Goal: Task Accomplishment & Management: Complete application form

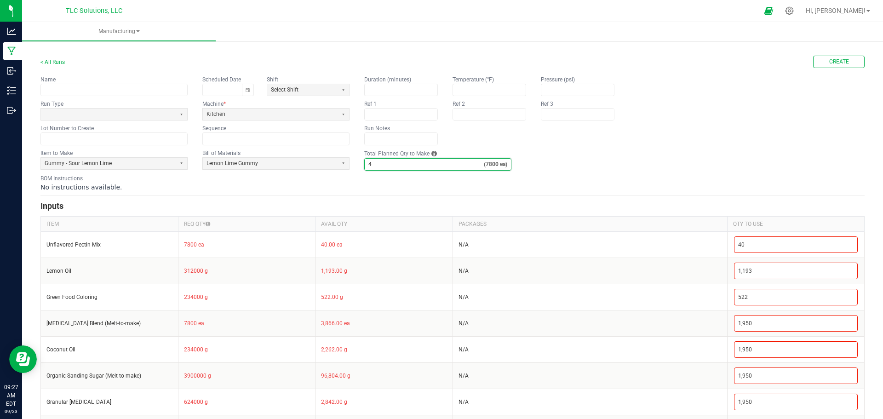
scroll to position [35, 0]
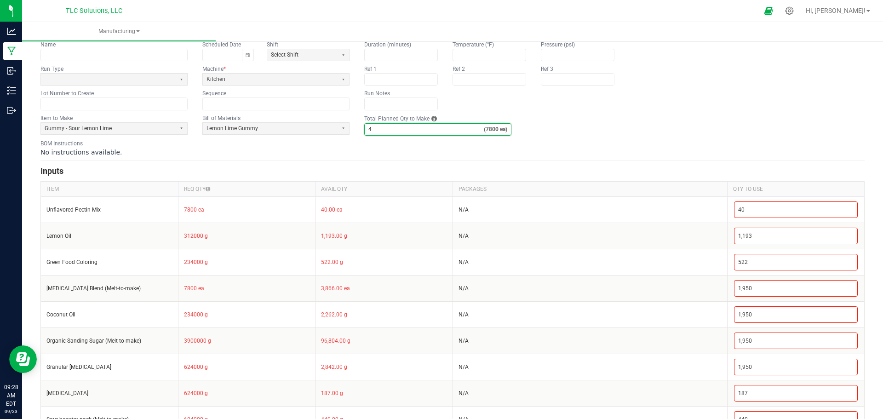
click at [451, 153] on div "No instructions available." at bounding box center [452, 152] width 824 height 9
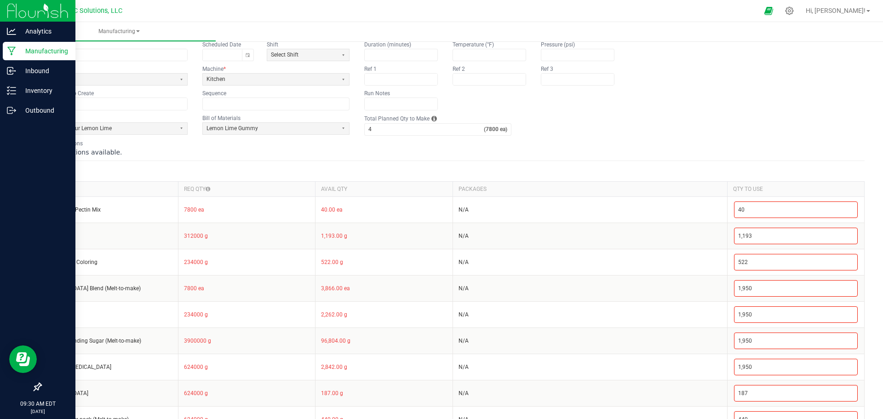
click at [18, 9] on img at bounding box center [38, 11] width 62 height 22
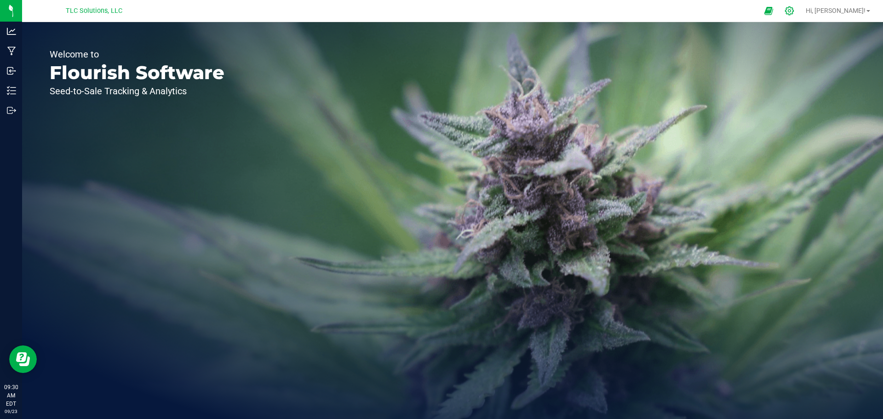
click at [794, 12] on icon at bounding box center [790, 11] width 10 height 10
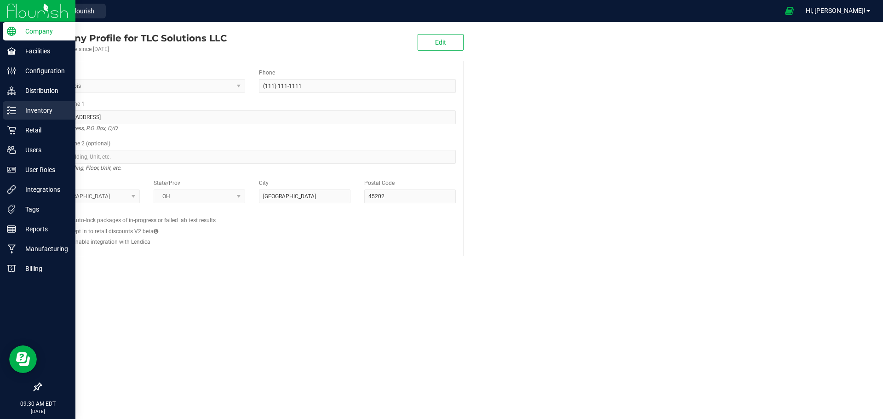
click at [23, 106] on p "Inventory" at bounding box center [43, 110] width 55 height 11
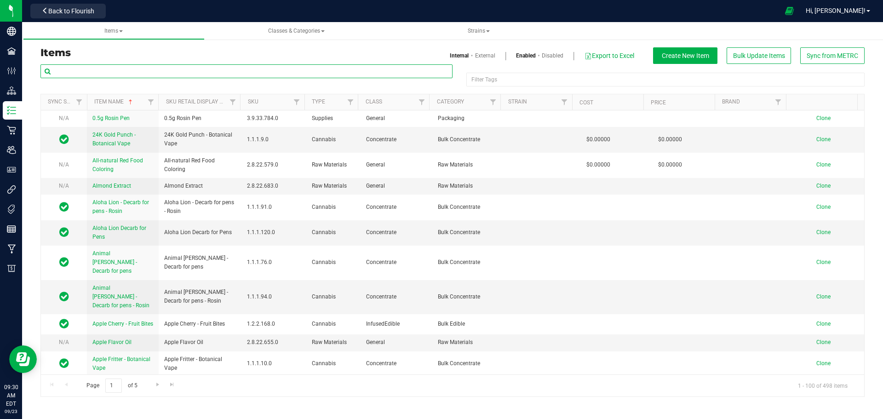
click at [186, 71] on input "text" at bounding box center [246, 71] width 412 height 14
type input "gummy"
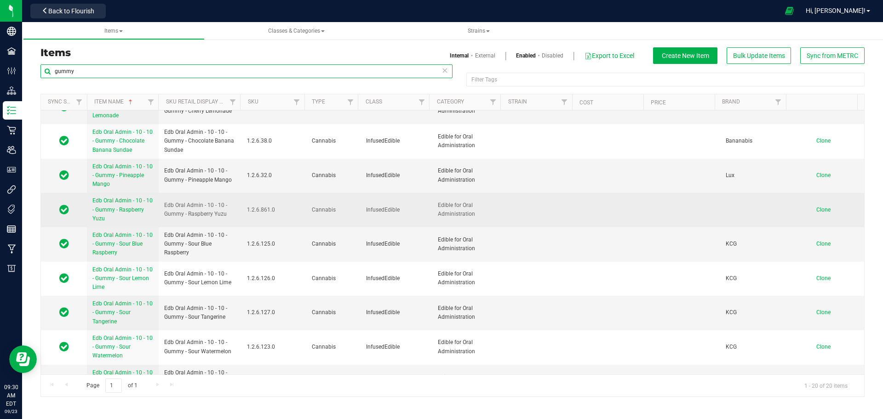
scroll to position [77, 0]
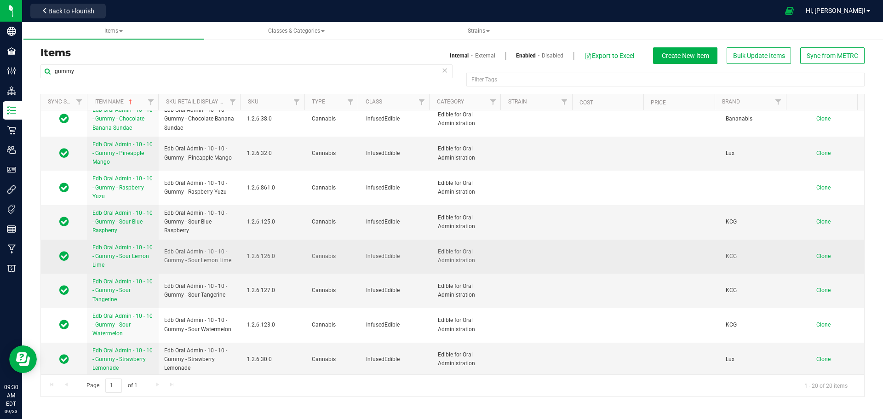
click at [125, 254] on span "Edb Oral Admin - 10 - 10 - Gummy - Sour Lemon Lime" at bounding box center [122, 256] width 60 height 24
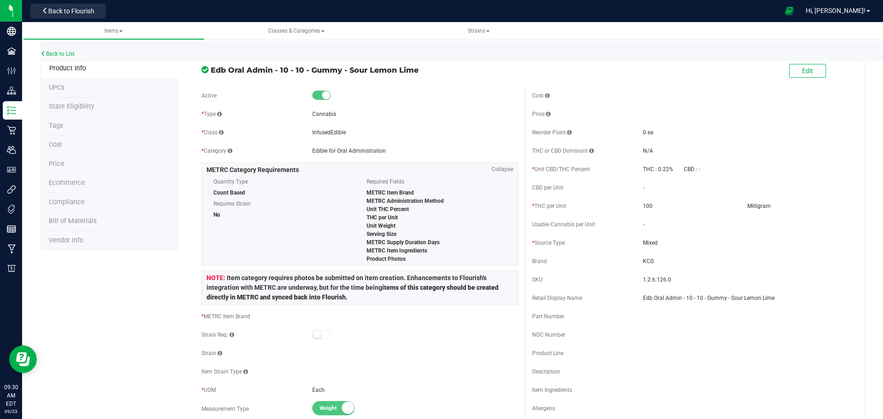
click at [72, 218] on span "Bill of Materials" at bounding box center [73, 221] width 48 height 8
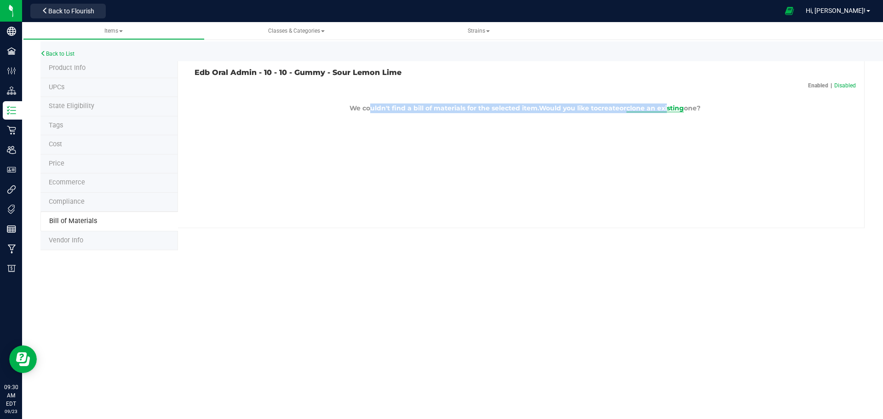
drag, startPoint x: 361, startPoint y: 108, endPoint x: 666, endPoint y: 105, distance: 304.5
click at [666, 105] on p "We couldn't find a bill of materials for the selected item. Would you like to c…" at bounding box center [525, 108] width 661 height 10
click at [384, 107] on p "We couldn't find a bill of materials for the selected item. Would you like to c…" at bounding box center [525, 108] width 661 height 10
drag, startPoint x: 357, startPoint y: 109, endPoint x: 523, endPoint y: 105, distance: 165.6
click at [523, 105] on p "We couldn't find a bill of materials for the selected item. Would you like to c…" at bounding box center [525, 108] width 661 height 10
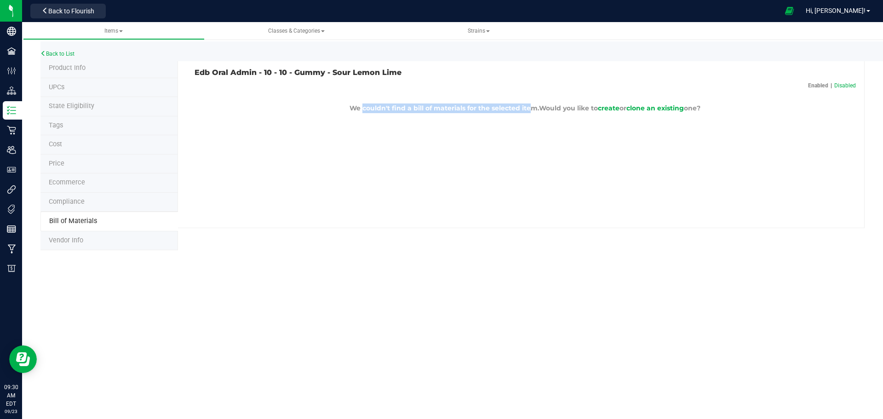
click at [513, 109] on p "We couldn't find a bill of materials for the selected item. Would you like to c…" at bounding box center [525, 108] width 661 height 10
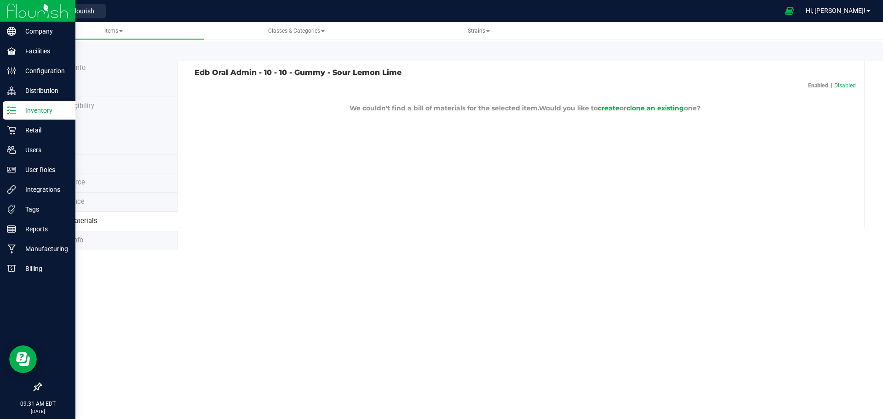
click at [20, 109] on p "Inventory" at bounding box center [43, 110] width 55 height 11
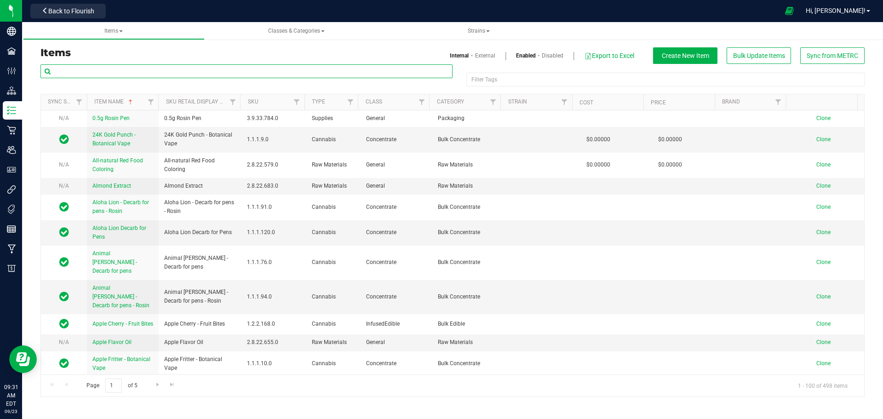
click at [224, 73] on input "text" at bounding box center [246, 71] width 412 height 14
type input "gummy"
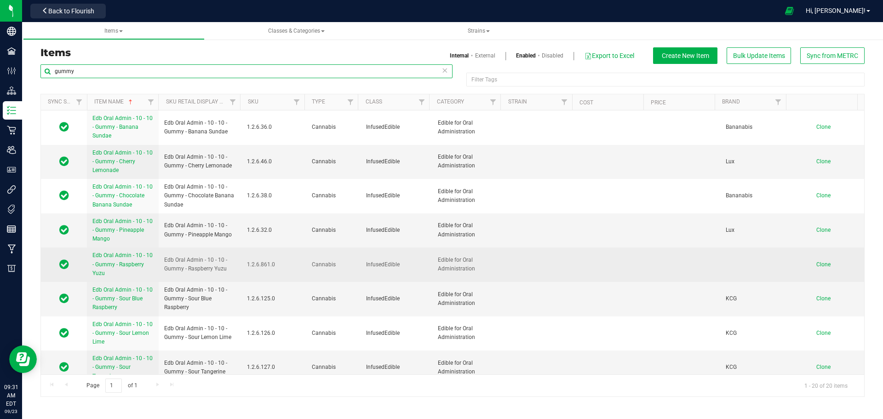
scroll to position [77, 0]
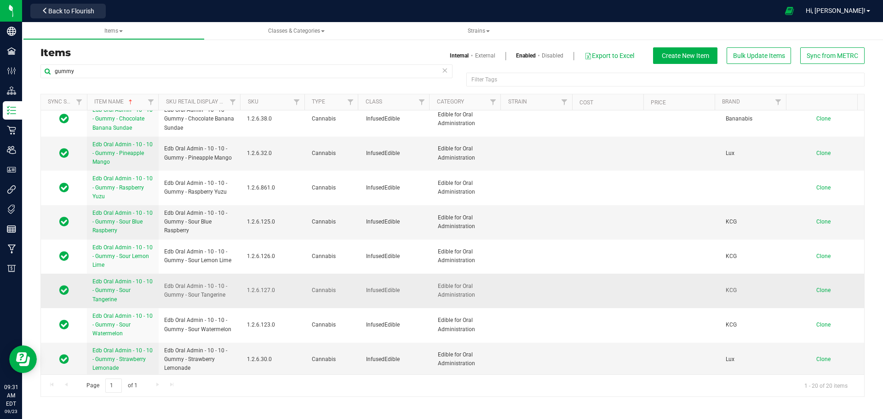
click at [106, 288] on span "Edb Oral Admin - 10 - 10 - Gummy - Sour Tangerine" at bounding box center [122, 290] width 60 height 24
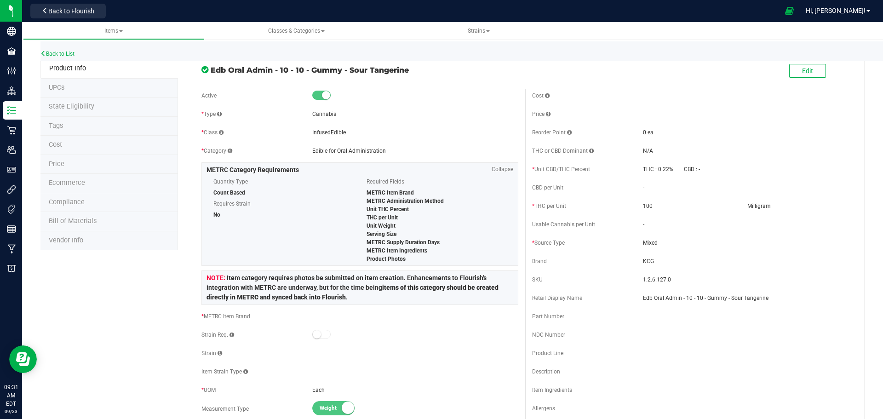
click at [68, 216] on li "Bill of Materials" at bounding box center [109, 221] width 138 height 19
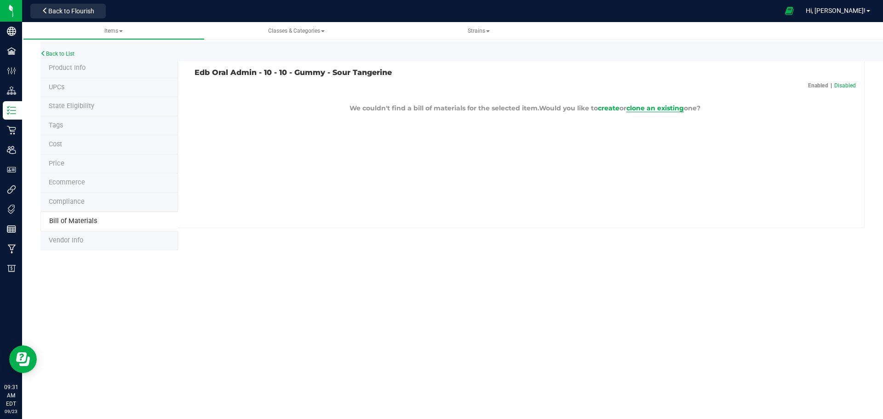
drag, startPoint x: 358, startPoint y: 108, endPoint x: 687, endPoint y: 109, distance: 329.3
click at [687, 109] on p "We couldn't find a bill of materials for the selected item. Would you like to c…" at bounding box center [525, 108] width 661 height 10
click at [636, 146] on div "Edb Oral Admin - 10 - 10 - Gummy - Sour Tangerine Enabled | Disabled We couldn'…" at bounding box center [521, 143] width 687 height 169
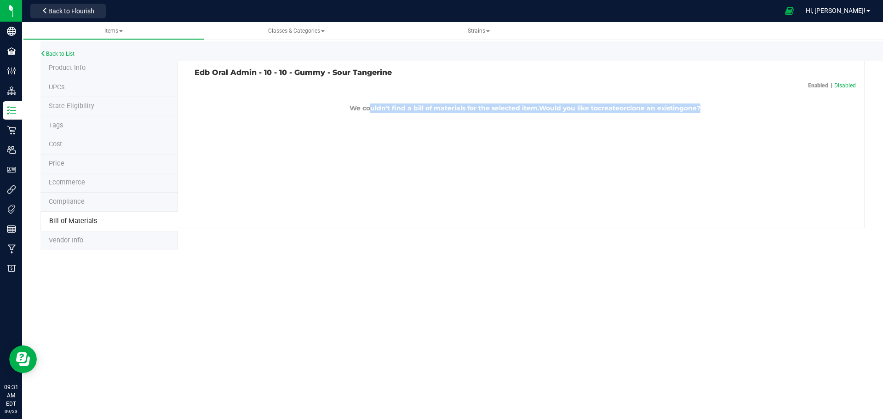
drag, startPoint x: 361, startPoint y: 107, endPoint x: 700, endPoint y: 110, distance: 339.4
click at [700, 110] on p "We couldn't find a bill of materials for the selected item. Would you like to c…" at bounding box center [525, 108] width 661 height 10
click at [700, 108] on span "Would you like to create or clone an existing one?" at bounding box center [619, 108] width 161 height 8
drag, startPoint x: 700, startPoint y: 108, endPoint x: 298, endPoint y: 91, distance: 401.9
click at [298, 91] on div "Enabled | Disabled We couldn't find a bill of materials for the selected item. …" at bounding box center [525, 97] width 661 height 32
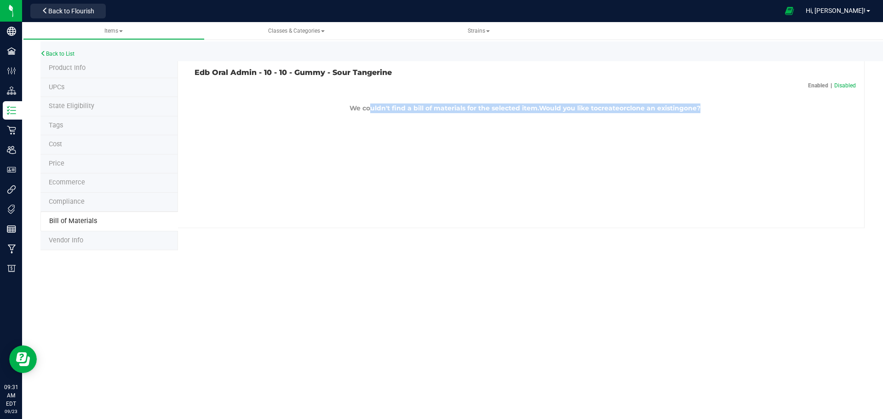
click at [318, 100] on div "Enabled | Disabled We couldn't find a bill of materials for the selected item. …" at bounding box center [525, 97] width 661 height 32
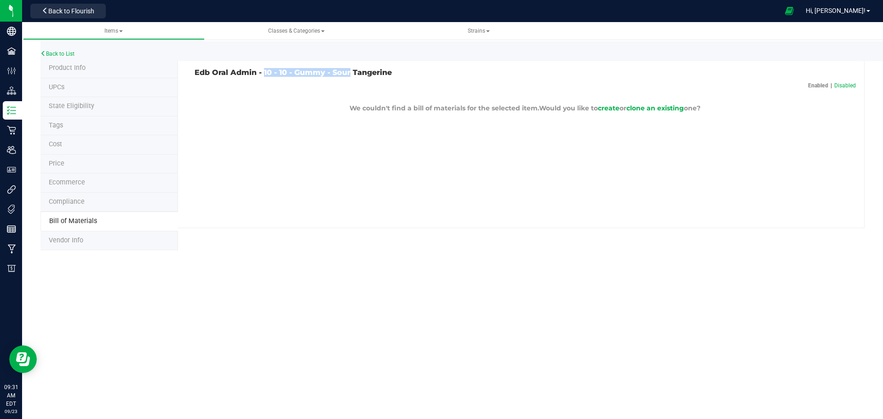
drag, startPoint x: 263, startPoint y: 73, endPoint x: 349, endPoint y: 75, distance: 86.0
click at [349, 75] on h3 "Edb Oral Admin - 10 - 10 - Gummy - Sour Tangerine" at bounding box center [357, 73] width 324 height 8
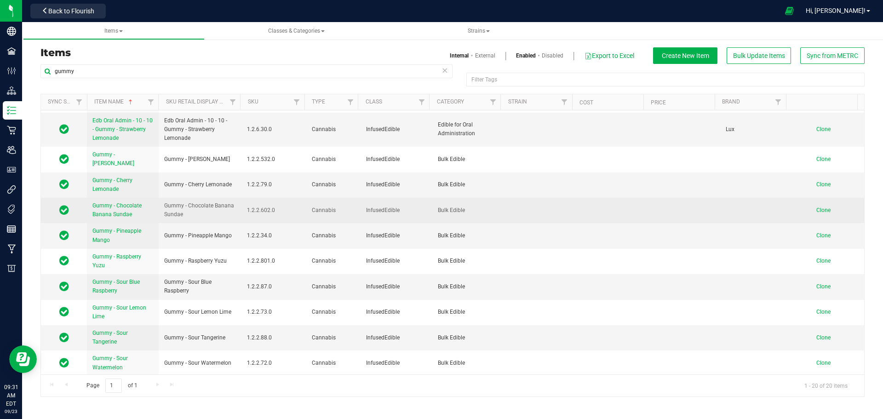
scroll to position [328, 0]
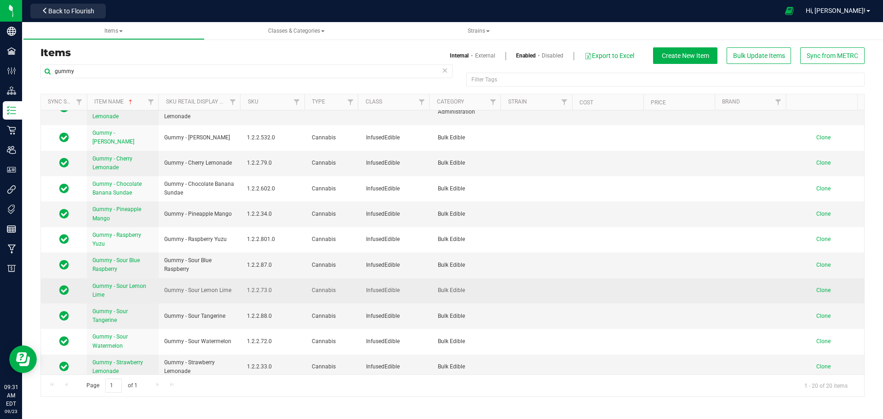
click at [120, 288] on span "Gummy - Sour Lemon Lime" at bounding box center [119, 290] width 54 height 15
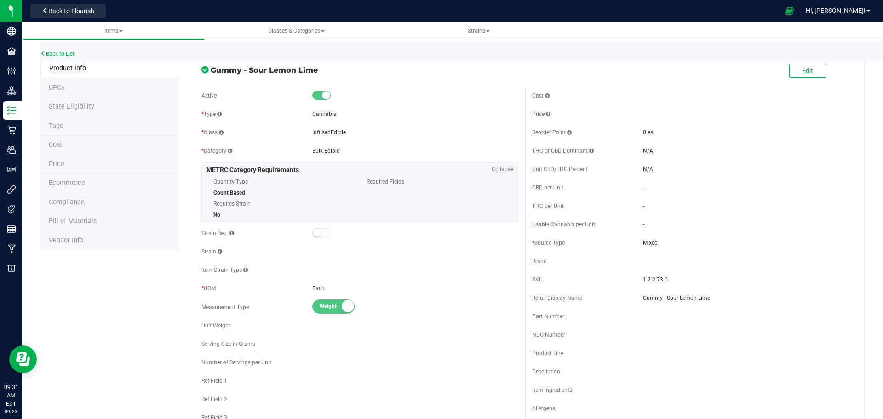
click at [73, 221] on span "Bill of Materials" at bounding box center [73, 221] width 48 height 8
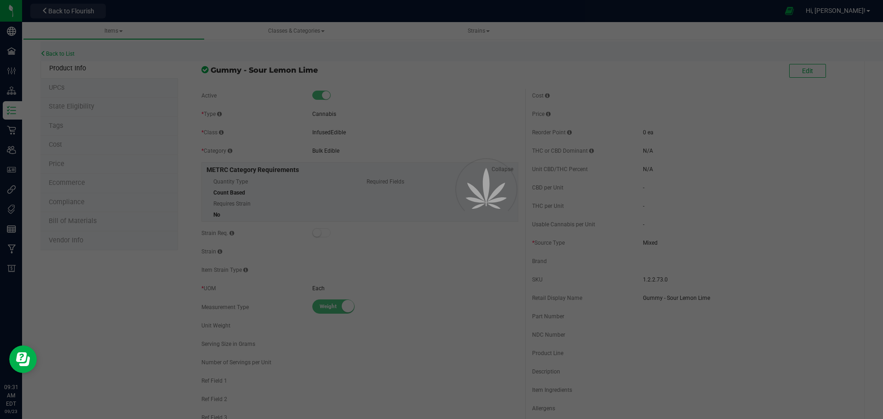
select select "23"
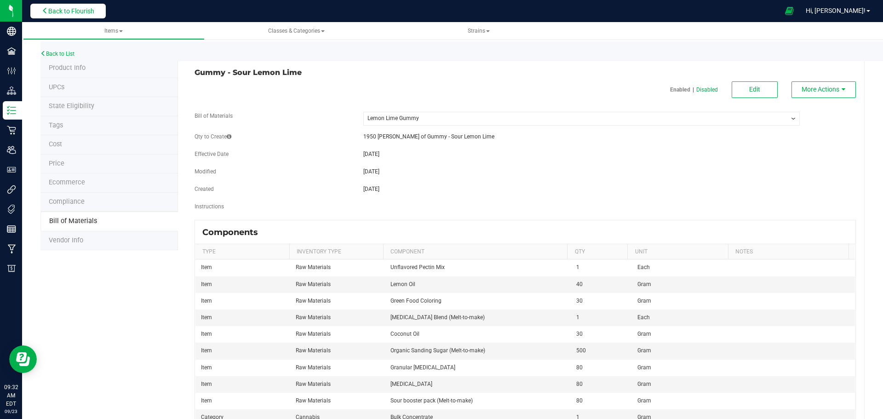
click at [71, 8] on span "Back to Flourish" at bounding box center [71, 10] width 46 height 7
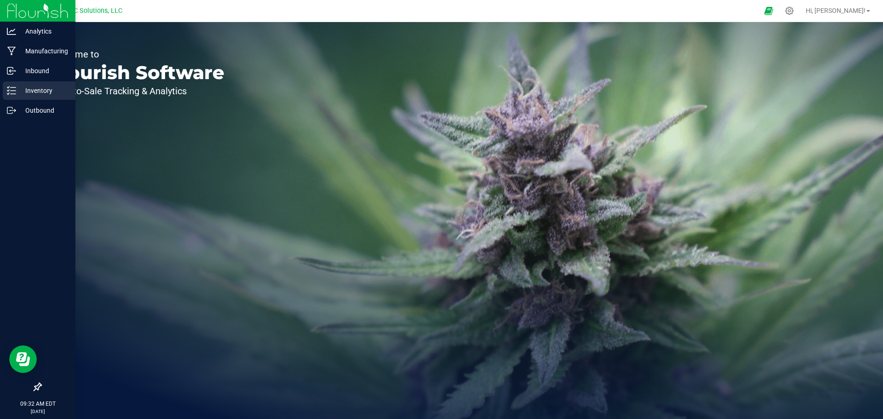
click at [47, 88] on p "Inventory" at bounding box center [43, 90] width 55 height 11
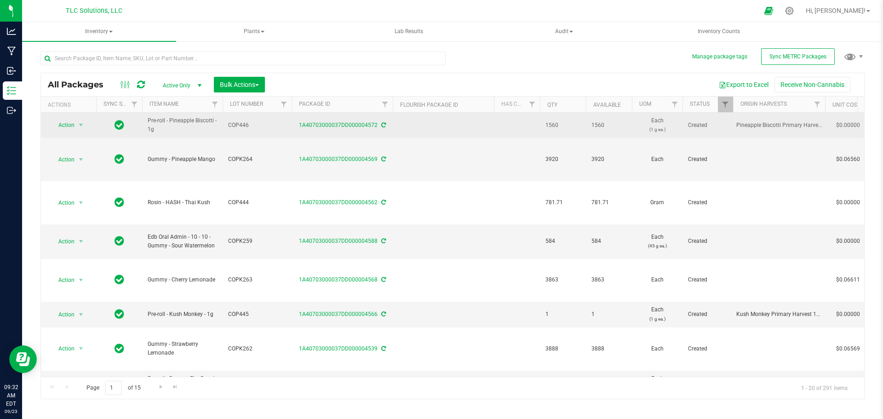
drag, startPoint x: 146, startPoint y: 119, endPoint x: 192, endPoint y: 132, distance: 47.9
click at [192, 132] on td "Pre-roll - Pineapple Biscotti - 1g" at bounding box center [182, 125] width 80 height 25
click at [184, 132] on span "Pre-roll - Pineapple Biscotti - 1g" at bounding box center [182, 124] width 69 height 17
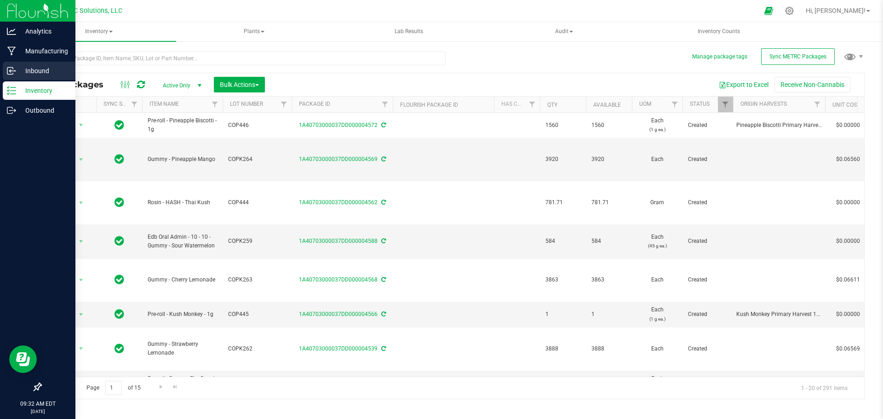
click at [12, 75] on div "Inbound" at bounding box center [39, 71] width 73 height 18
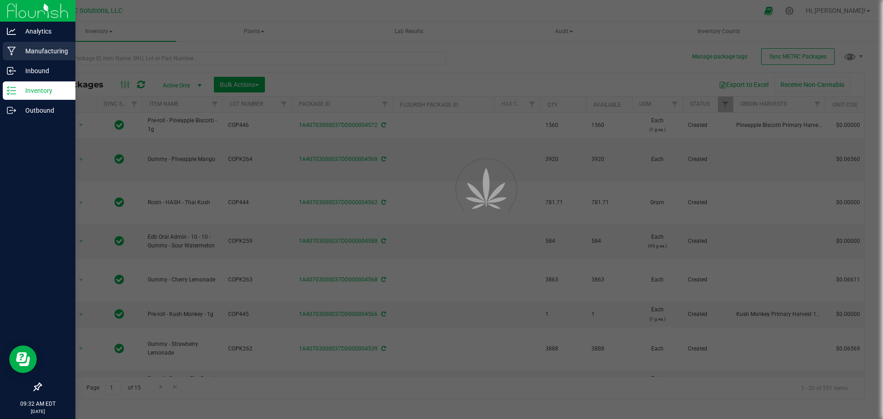
click at [33, 47] on p "Manufacturing" at bounding box center [43, 51] width 55 height 11
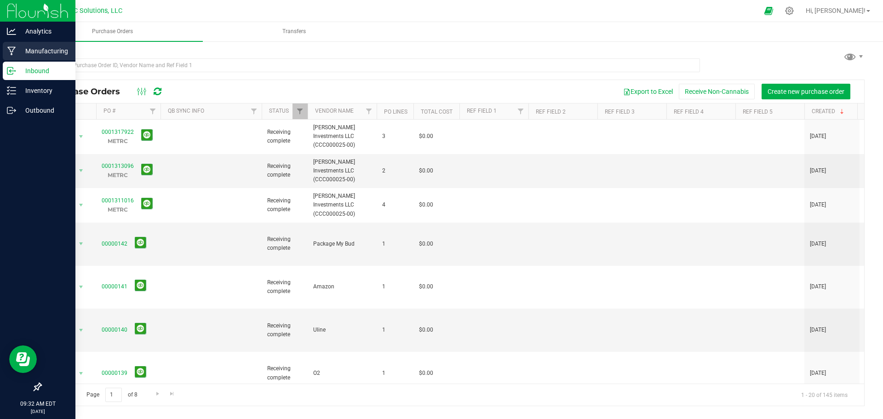
click at [39, 47] on p "Manufacturing" at bounding box center [43, 51] width 55 height 11
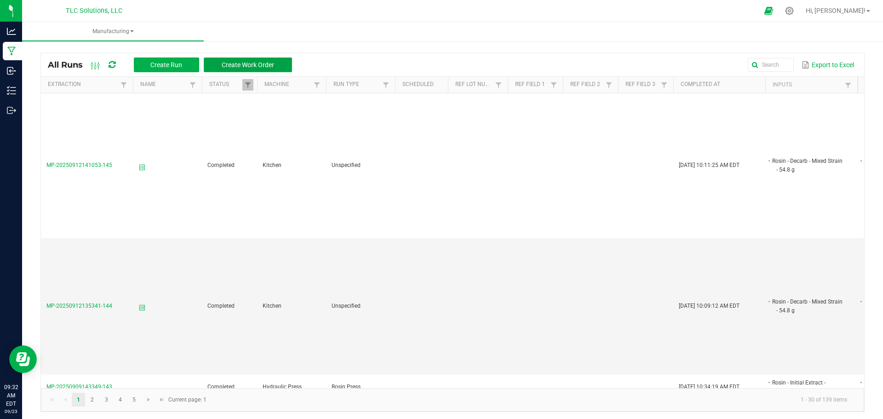
click at [277, 67] on button "Create Work Order" at bounding box center [248, 64] width 88 height 15
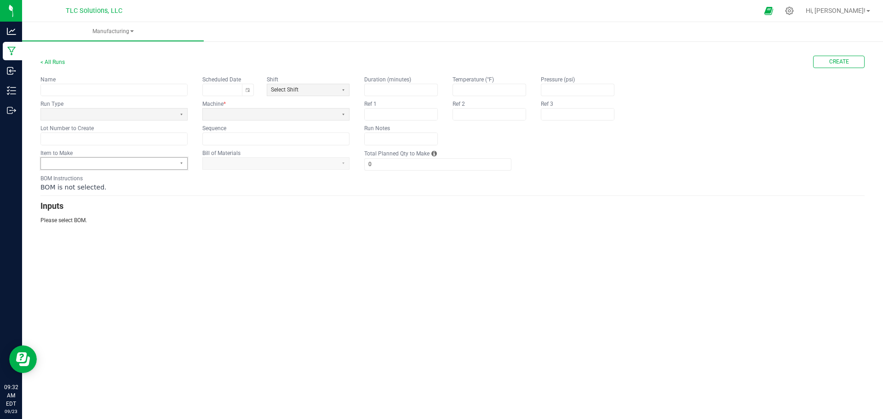
click at [130, 158] on span at bounding box center [108, 163] width 135 height 11
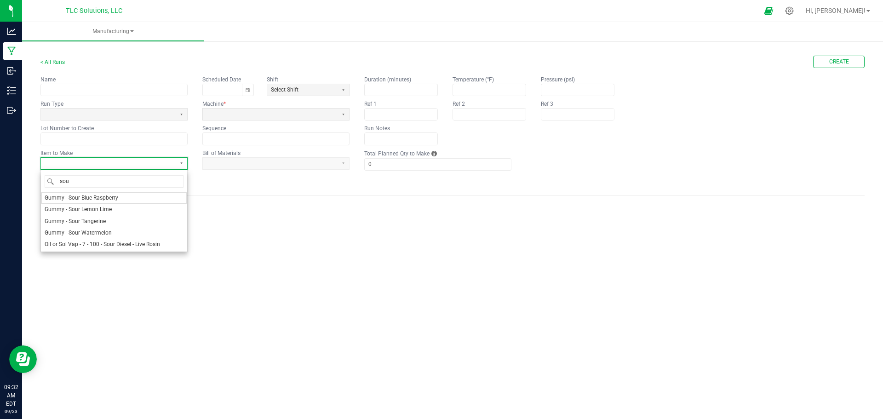
type input "sour"
click at [111, 209] on span "Gummy - Sour Lemon Lime" at bounding box center [78, 210] width 67 height 8
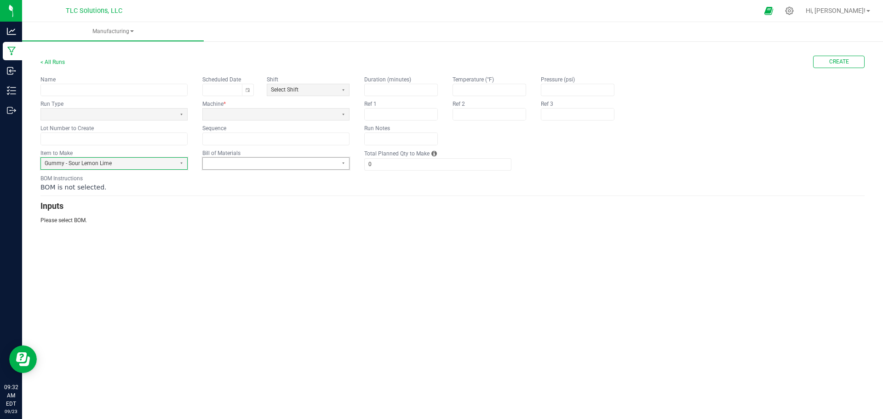
click at [287, 165] on span at bounding box center [270, 164] width 127 height 8
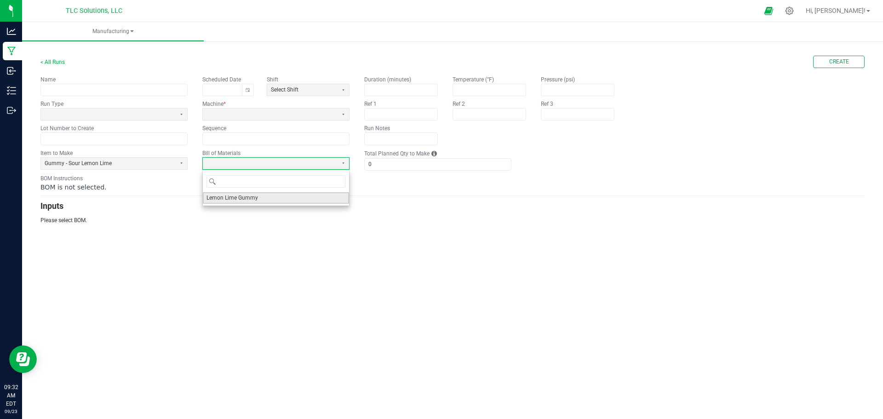
click at [249, 199] on span "Lemon Lime Gummy" at bounding box center [233, 198] width 52 height 8
type input "1"
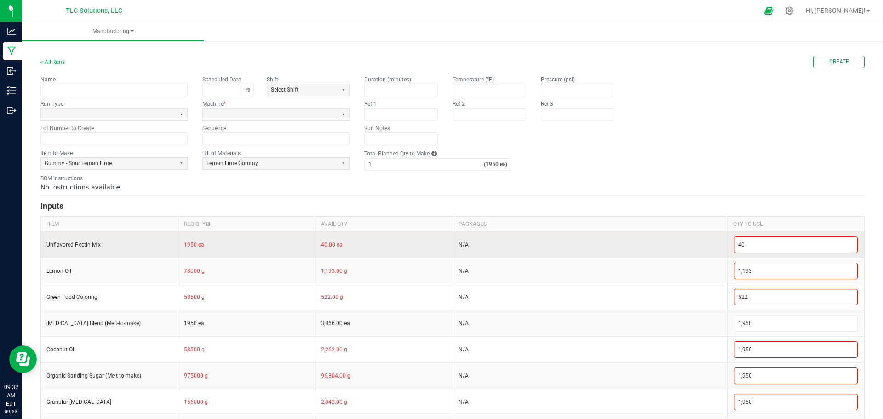
drag, startPoint x: 210, startPoint y: 243, endPoint x: 178, endPoint y: 243, distance: 32.2
click at [178, 243] on td "1950 ea" at bounding box center [247, 244] width 138 height 26
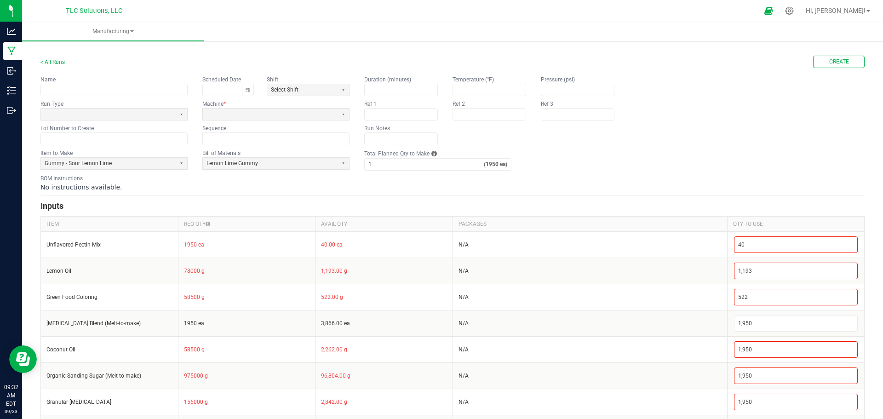
click at [201, 230] on th "REQ QTY" at bounding box center [247, 223] width 138 height 15
click at [206, 223] on icon at bounding box center [208, 223] width 5 height 7
click at [348, 185] on div "No instructions available." at bounding box center [452, 187] width 824 height 9
drag, startPoint x: 183, startPoint y: 224, endPoint x: 193, endPoint y: 224, distance: 10.1
click at [193, 224] on th "REQ QTY" at bounding box center [247, 223] width 138 height 15
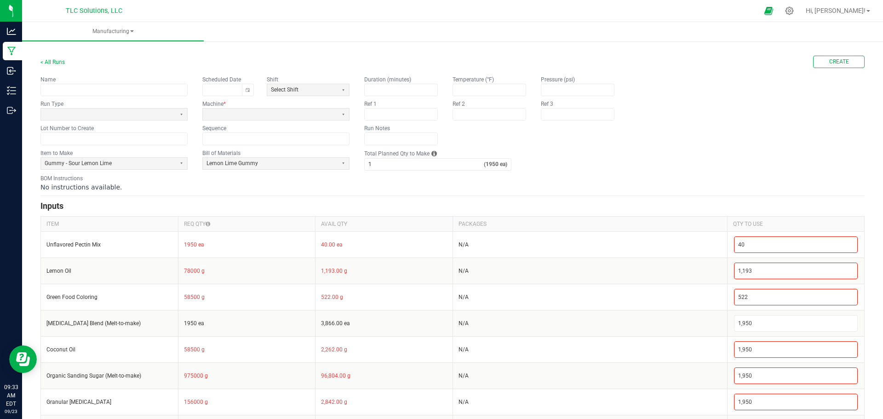
click at [207, 205] on h3 "Inputs" at bounding box center [452, 206] width 824 height 13
drag, startPoint x: 180, startPoint y: 224, endPoint x: 193, endPoint y: 225, distance: 13.0
click at [193, 225] on th "REQ QTY" at bounding box center [247, 223] width 138 height 15
click at [196, 205] on h3 "Inputs" at bounding box center [452, 206] width 824 height 13
drag, startPoint x: 181, startPoint y: 225, endPoint x: 191, endPoint y: 225, distance: 10.1
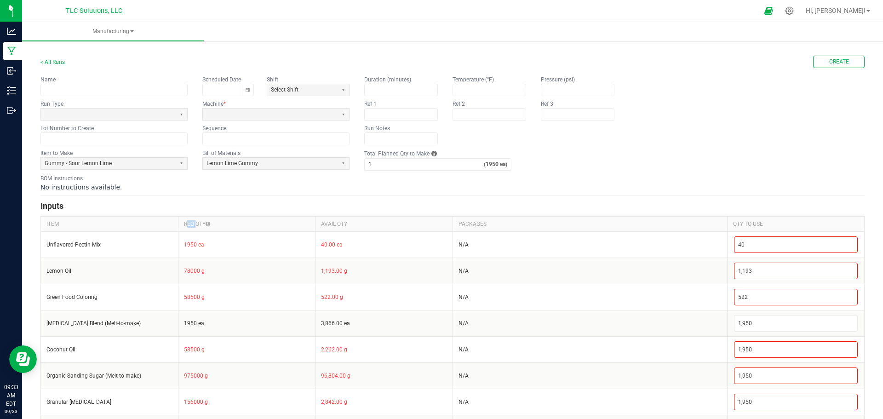
click at [191, 225] on th "REQ QTY" at bounding box center [247, 223] width 138 height 15
click at [192, 210] on h3 "Inputs" at bounding box center [452, 206] width 824 height 13
drag, startPoint x: 182, startPoint y: 225, endPoint x: 194, endPoint y: 225, distance: 12.0
click at [194, 225] on th "REQ QTY" at bounding box center [247, 223] width 138 height 15
click at [191, 212] on h3 "Inputs" at bounding box center [452, 206] width 824 height 13
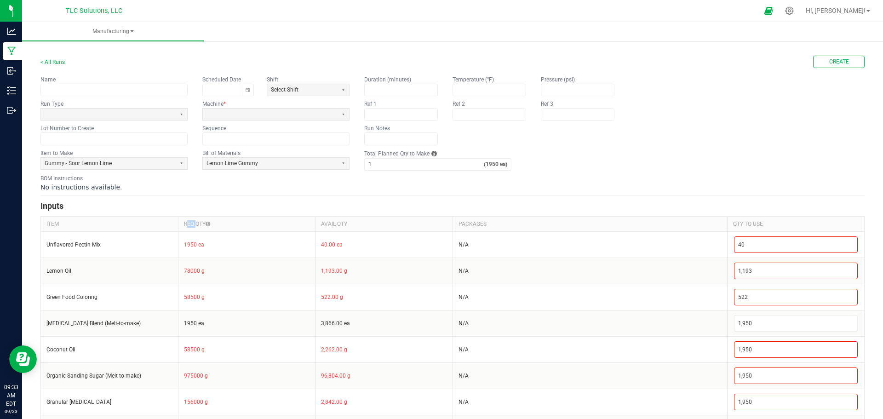
drag, startPoint x: 181, startPoint y: 226, endPoint x: 193, endPoint y: 225, distance: 12.0
click at [193, 225] on th "REQ QTY" at bounding box center [247, 223] width 138 height 15
click at [202, 200] on h3 "Inputs" at bounding box center [452, 206] width 824 height 13
drag, startPoint x: 191, startPoint y: 226, endPoint x: 182, endPoint y: 226, distance: 9.2
click at [182, 226] on th "REQ QTY" at bounding box center [247, 223] width 138 height 15
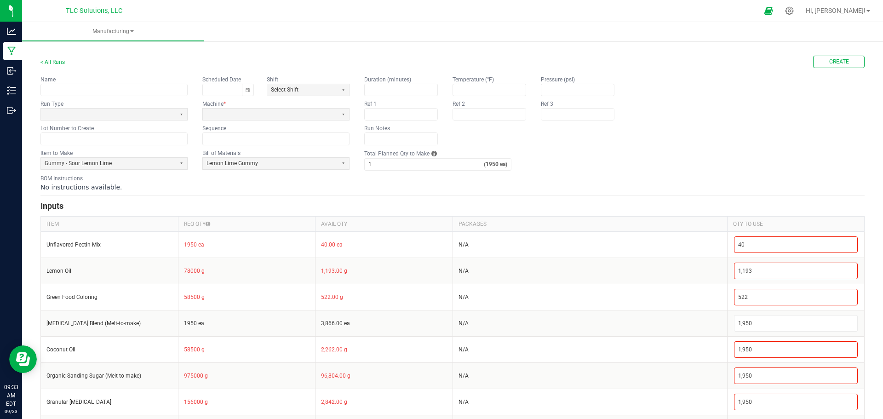
click at [190, 207] on h3 "Inputs" at bounding box center [452, 206] width 824 height 13
click at [524, 177] on div "BOM Instructions No instructions available." at bounding box center [452, 182] width 824 height 17
click at [528, 167] on fieldset "Item to Make Gummy - Sour Lemon Lime Bill of Materials Lemon Lime Gummy Total P…" at bounding box center [452, 160] width 824 height 22
drag, startPoint x: 505, startPoint y: 163, endPoint x: 479, endPoint y: 157, distance: 26.4
click at [479, 157] on div "Total Planned Qty to Make 1 (1950 ea)" at bounding box center [437, 160] width 147 height 22
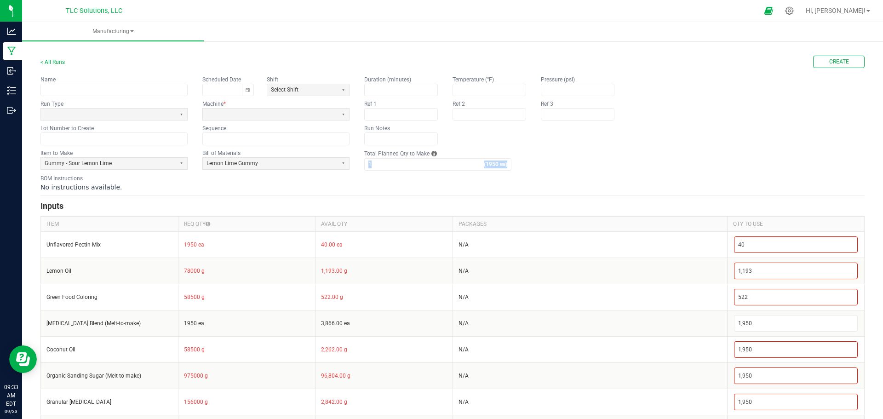
click at [512, 157] on fieldset "Item to Make Gummy - Sour Lemon Lime Bill of Materials Lemon Lime Gummy Total P…" at bounding box center [452, 160] width 824 height 22
drag, startPoint x: 492, startPoint y: 165, endPoint x: 508, endPoint y: 163, distance: 16.7
click at [508, 163] on strong "(1950 ea)" at bounding box center [497, 165] width 27 height 8
click at [537, 162] on fieldset "Item to Make Gummy - Sour Lemon Lime Bill of Materials Lemon Lime Gummy Total P…" at bounding box center [452, 160] width 824 height 22
click at [142, 164] on span "Gummy - Sour Lemon Lime" at bounding box center [108, 164] width 127 height 8
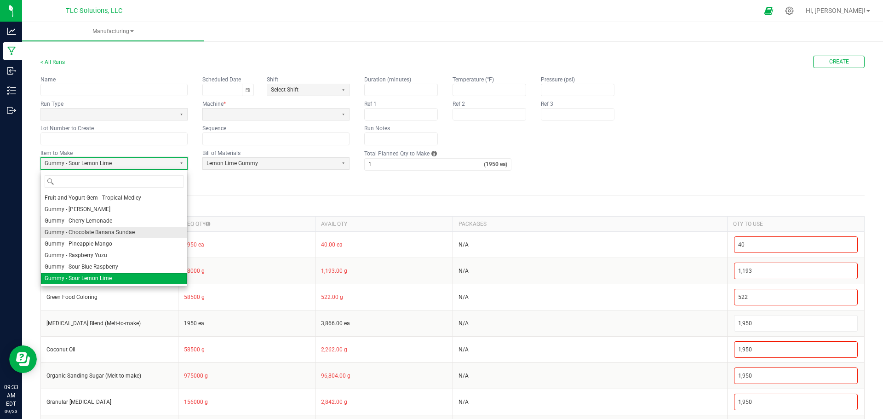
scroll to position [258, 0]
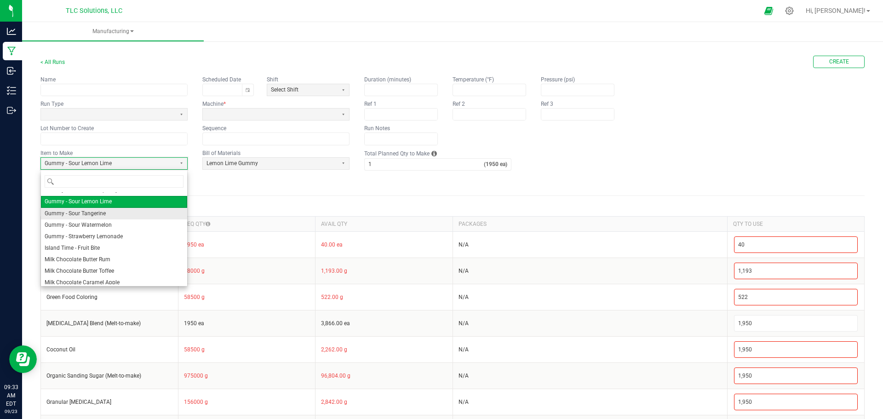
click at [93, 216] on span "Gummy - Sour Tangerine" at bounding box center [75, 214] width 61 height 8
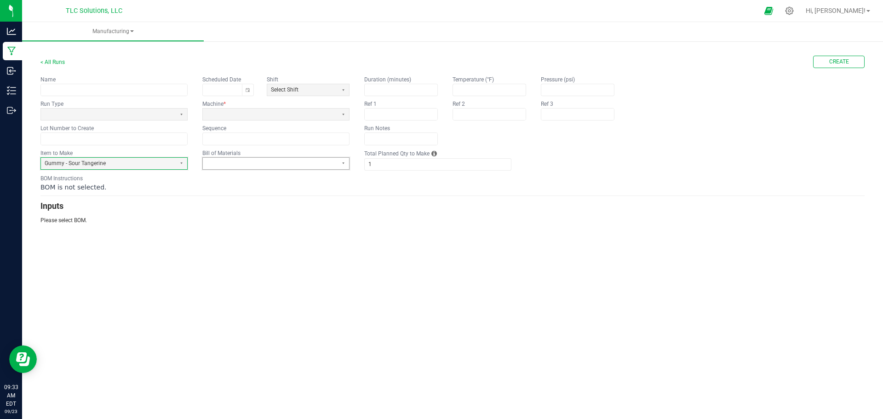
click at [289, 167] on span at bounding box center [270, 163] width 135 height 11
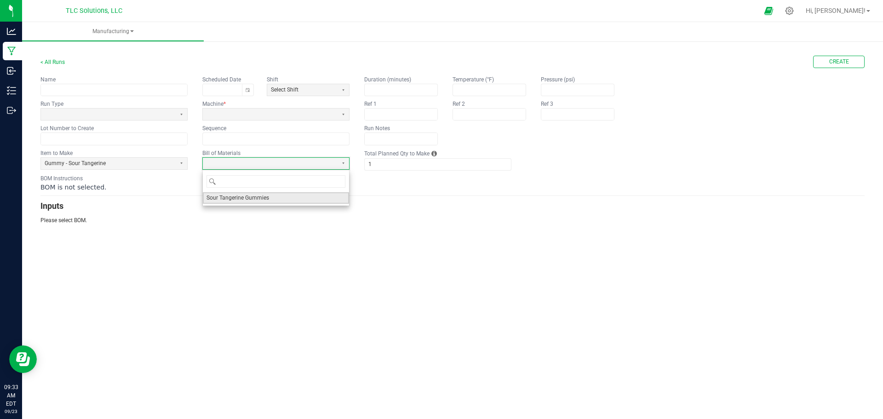
click at [247, 202] on span "Sour Tangerine Gummies" at bounding box center [238, 198] width 63 height 8
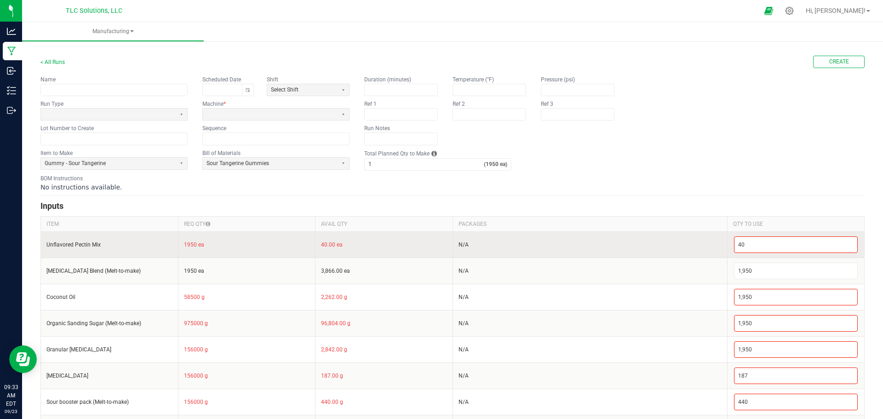
drag, startPoint x: 216, startPoint y: 239, endPoint x: 174, endPoint y: 233, distance: 42.3
click at [174, 233] on tr "Unflavored Pectin Mix 1950 ea 40.00 ea N/A 40" at bounding box center [453, 244] width 824 height 26
click at [215, 241] on td "1950 ea" at bounding box center [247, 244] width 138 height 26
click at [206, 246] on td "1950 ea" at bounding box center [247, 244] width 138 height 26
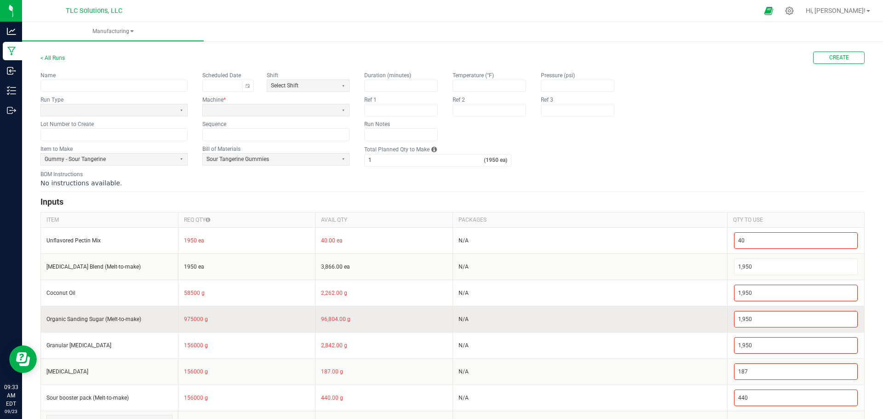
scroll to position [0, 0]
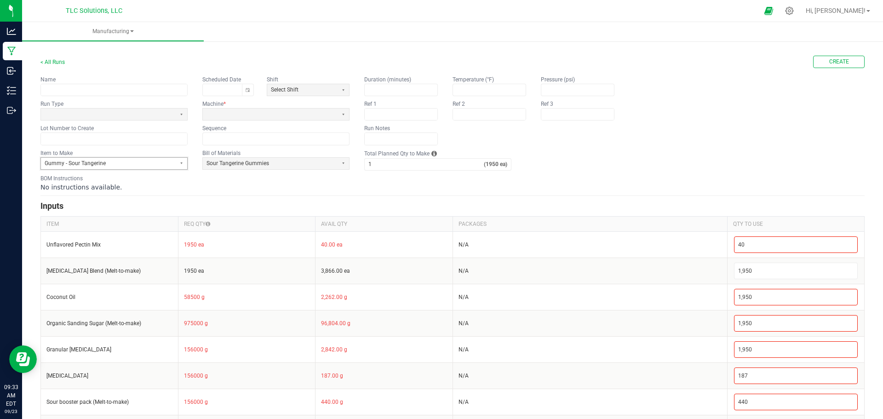
click at [139, 162] on span "Gummy - Sour Tangerine" at bounding box center [108, 164] width 127 height 8
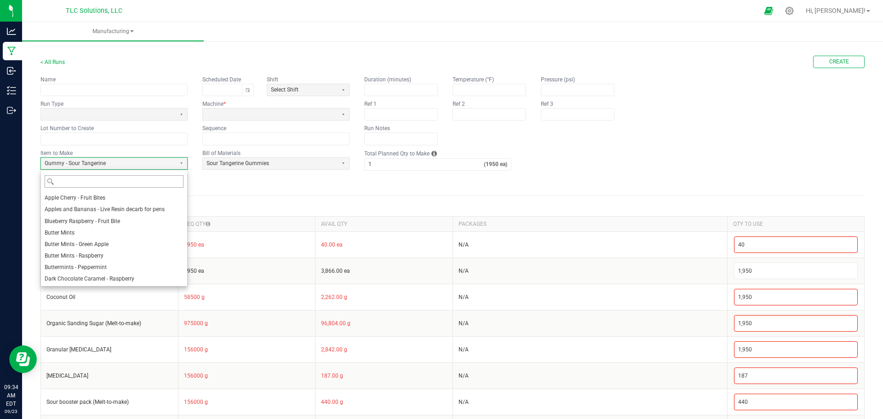
click at [76, 181] on input "Filter" at bounding box center [119, 181] width 127 height 11
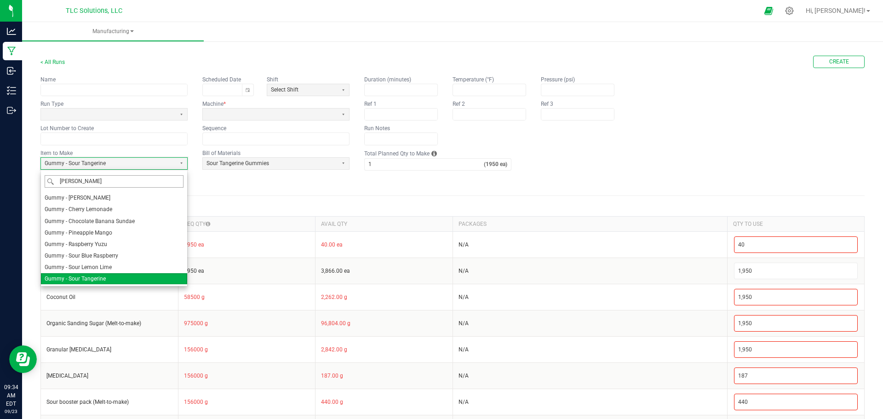
type input "gummy"
click at [96, 232] on span "Gummy - Pineapple Mango" at bounding box center [79, 233] width 68 height 8
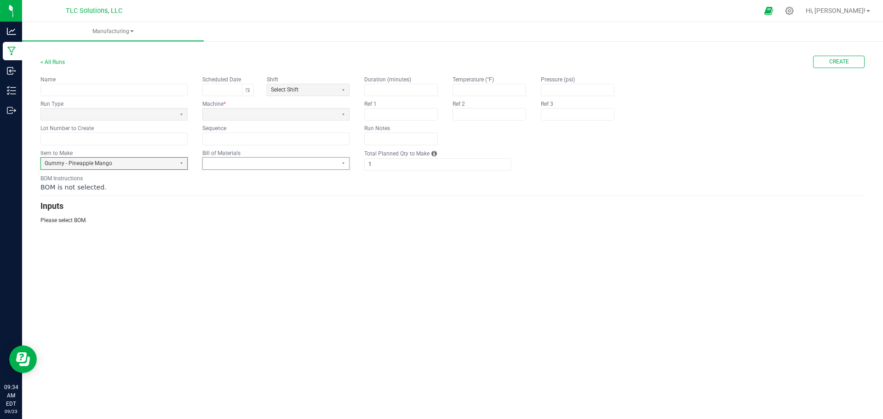
click at [258, 160] on span at bounding box center [270, 164] width 127 height 8
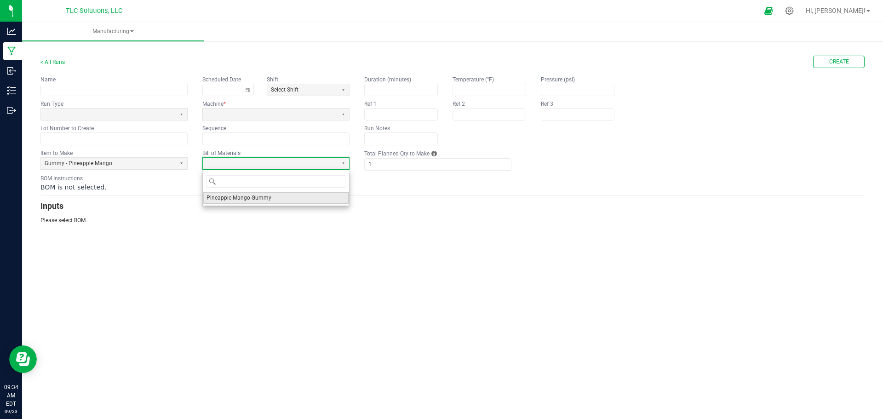
click at [240, 199] on span "Pineapple Mango Gummy" at bounding box center [239, 198] width 65 height 8
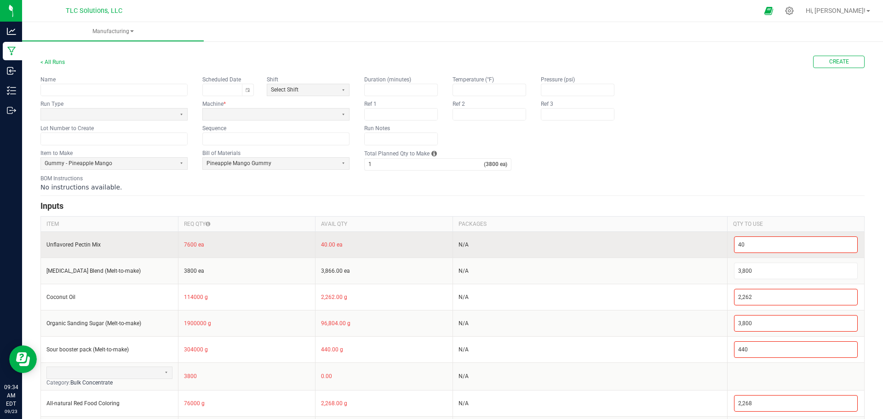
drag, startPoint x: 222, startPoint y: 241, endPoint x: 169, endPoint y: 242, distance: 52.9
click at [169, 242] on tr "Unflavored Pectin Mix 7600 ea 40.00 ea N/A 40" at bounding box center [453, 244] width 824 height 26
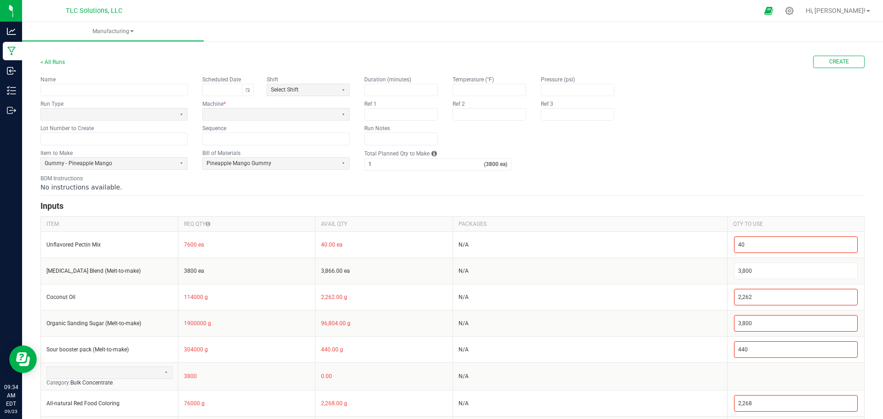
drag, startPoint x: 205, startPoint y: 196, endPoint x: 218, endPoint y: 218, distance: 26.2
click at [205, 196] on form "< All Runs Create Name Scheduled Date Shift Select Shift Run Type Machine * Lot…" at bounding box center [452, 289] width 824 height 466
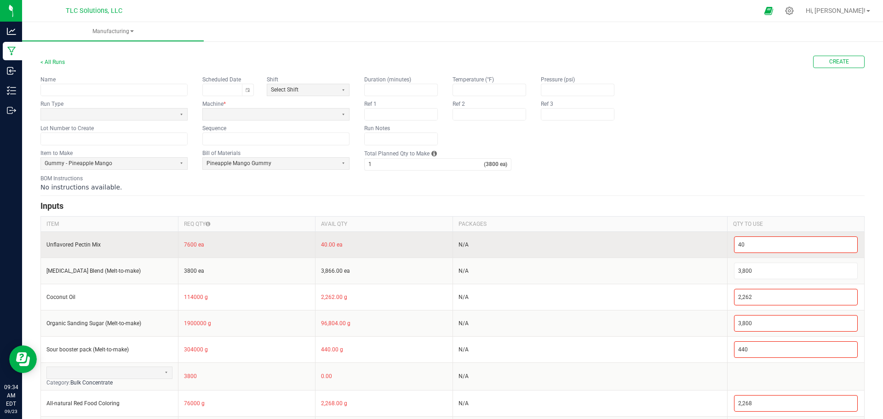
drag, startPoint x: 216, startPoint y: 249, endPoint x: 179, endPoint y: 246, distance: 37.4
click at [179, 246] on td "7600 ea" at bounding box center [247, 244] width 138 height 26
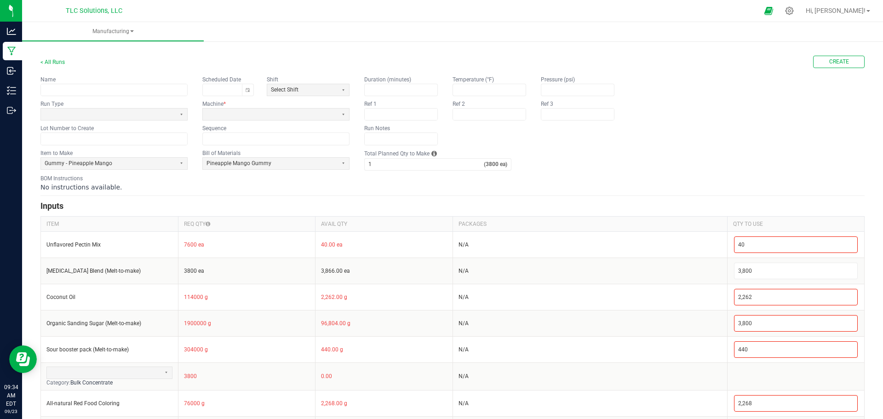
click at [197, 196] on form "< All Runs Create Name Scheduled Date Shift Select Shift Run Type Machine * Lot…" at bounding box center [452, 289] width 824 height 466
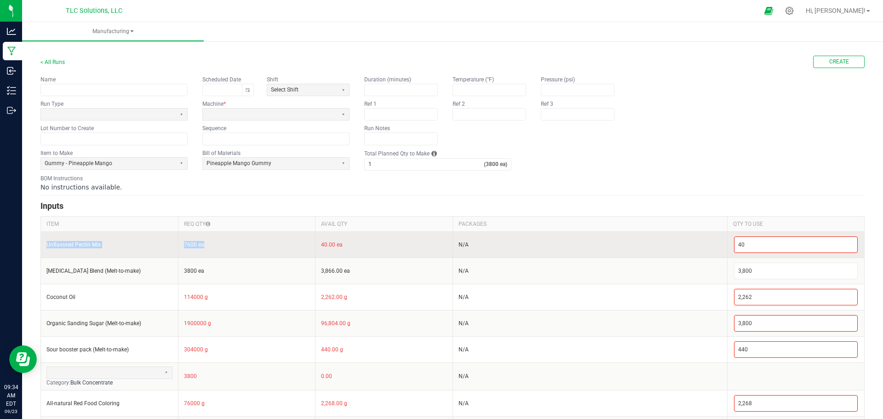
drag, startPoint x: 189, startPoint y: 251, endPoint x: 173, endPoint y: 247, distance: 16.5
click at [173, 247] on tr "Unflavored Pectin Mix 7600 ea 40.00 ea N/A 40" at bounding box center [453, 244] width 824 height 26
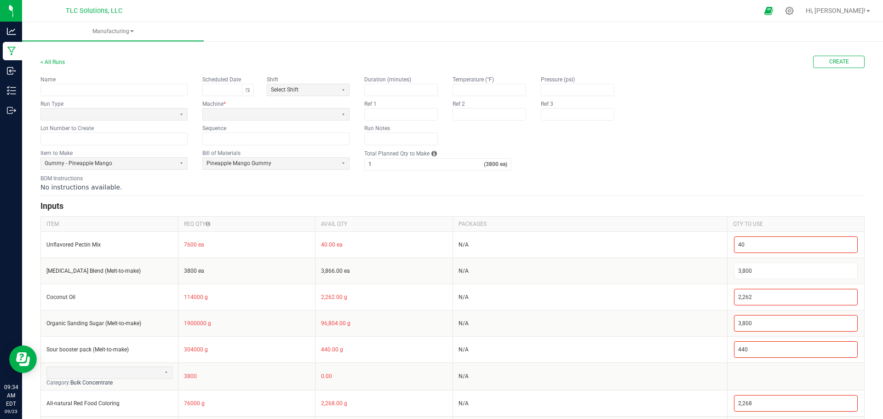
click at [205, 179] on div "BOM Instructions No instructions available." at bounding box center [452, 182] width 824 height 17
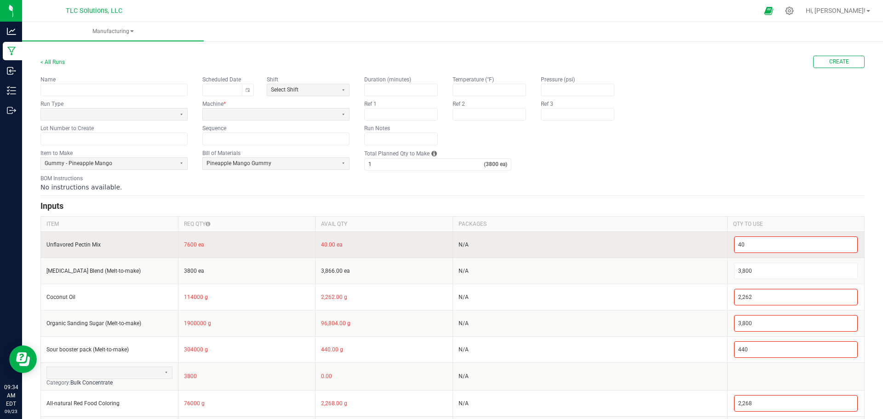
drag, startPoint x: 209, startPoint y: 254, endPoint x: 184, endPoint y: 246, distance: 26.2
click at [184, 246] on td "7600 ea" at bounding box center [247, 244] width 138 height 26
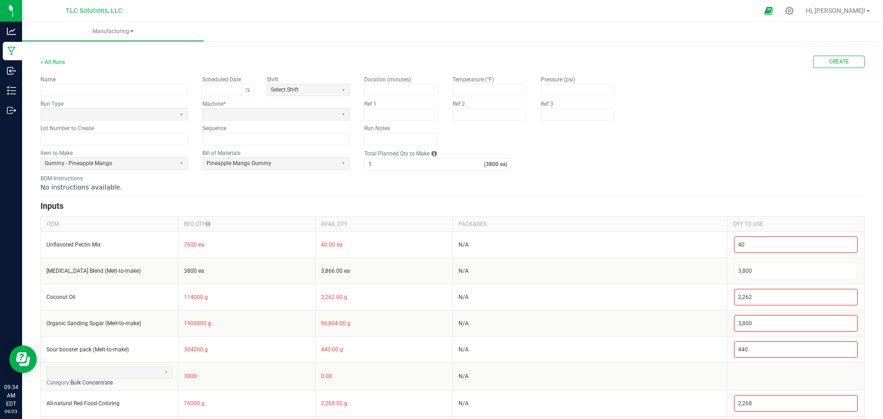
click at [178, 191] on div "No instructions available." at bounding box center [452, 187] width 824 height 9
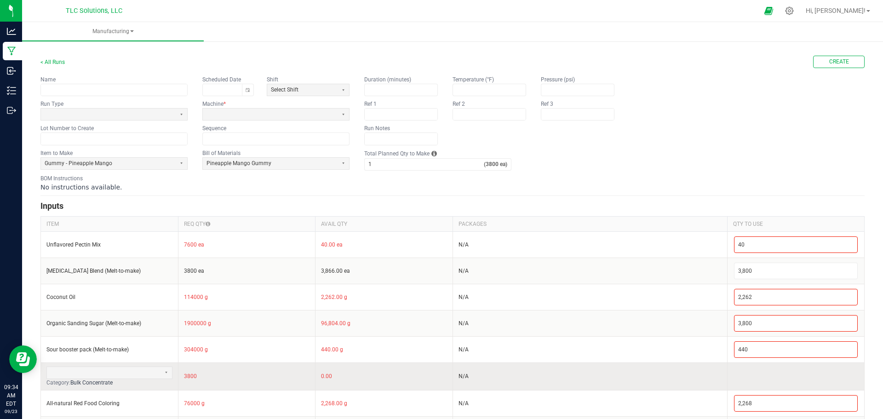
drag, startPoint x: 179, startPoint y: 245, endPoint x: 247, endPoint y: 374, distance: 146.3
click at [247, 374] on tbody "Unflavored Pectin Mix 7600 ea 40.00 ea N/A 40 [MEDICAL_DATA] Blend (Melt-to-mak…" at bounding box center [453, 376] width 824 height 290
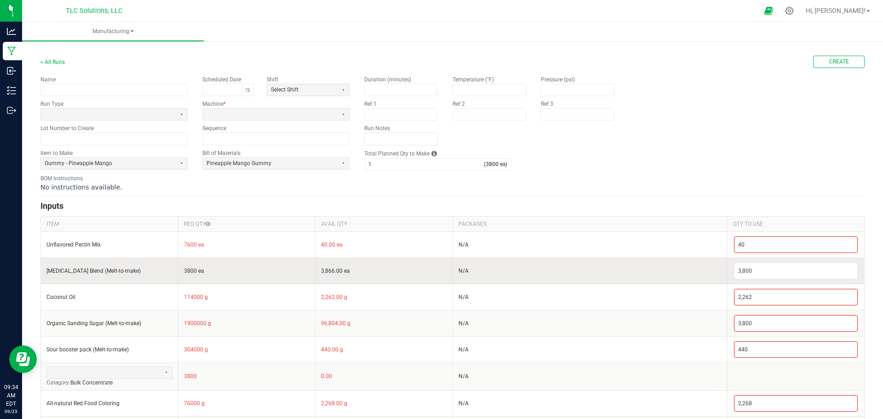
click at [241, 283] on td "3800 ea" at bounding box center [247, 271] width 138 height 26
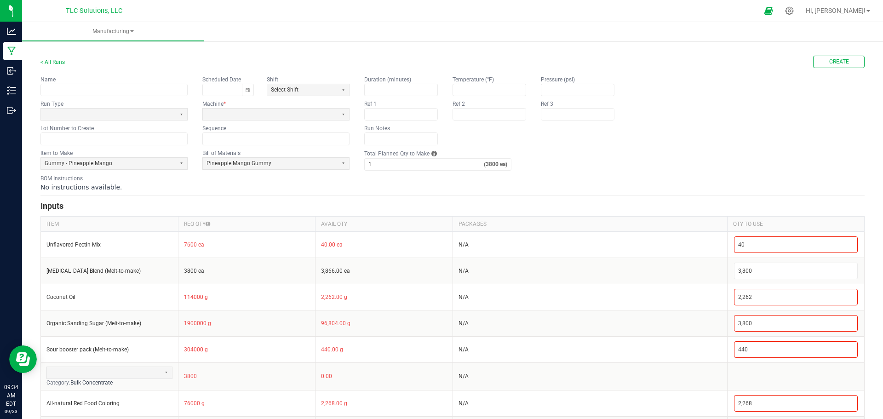
click at [243, 201] on h3 "Inputs" at bounding box center [452, 206] width 824 height 13
click at [184, 166] on button "Select" at bounding box center [181, 163] width 11 height 11
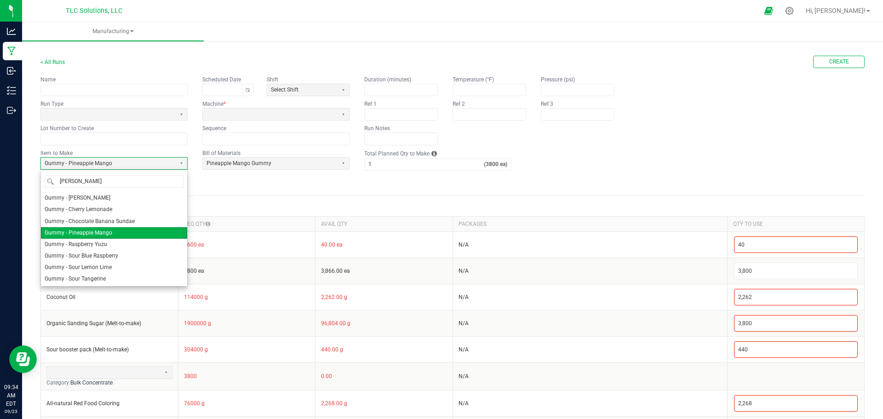
type input "gummy"
click at [105, 243] on span "Gummy - Raspberry Yuzu" at bounding box center [76, 245] width 63 height 8
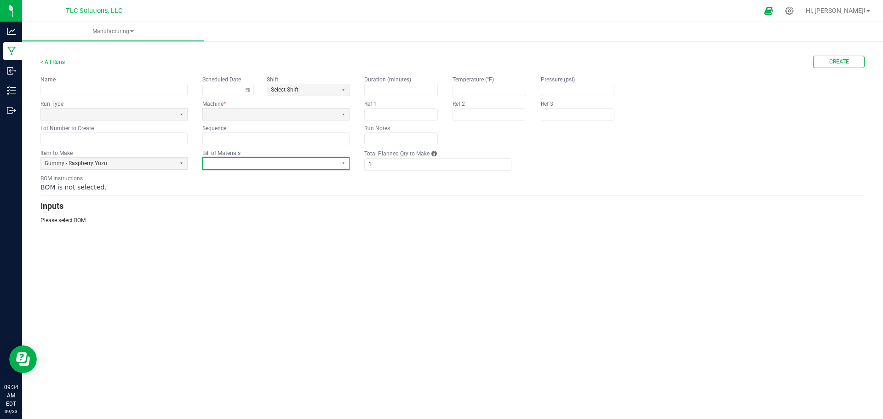
click at [316, 164] on span at bounding box center [270, 164] width 127 height 8
click at [254, 197] on span "Raspberry Yuzu Gummy" at bounding box center [237, 198] width 60 height 8
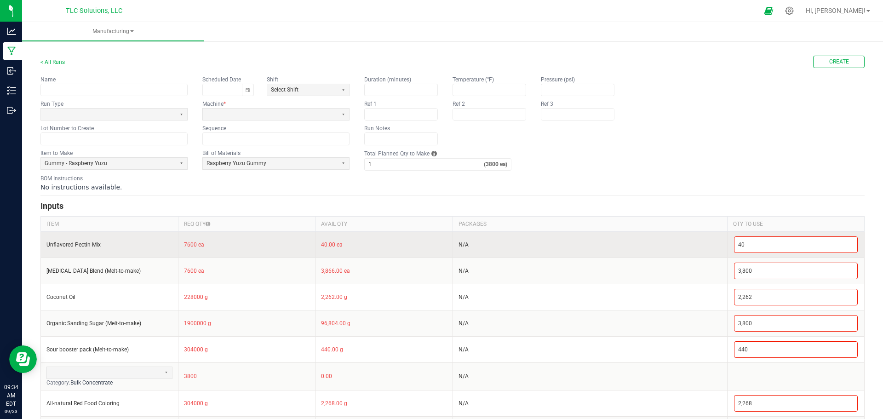
drag, startPoint x: 223, startPoint y: 243, endPoint x: 159, endPoint y: 238, distance: 63.7
click at [159, 238] on tr "Unflavored Pectin Mix 7600 ea 40.00 ea N/A 40" at bounding box center [453, 244] width 824 height 26
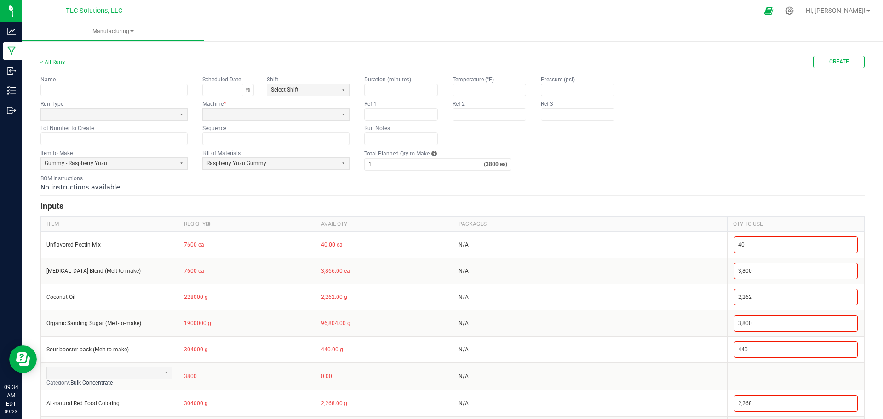
click at [226, 193] on form "< All Runs Create Name Scheduled Date Shift Select Shift Run Type Machine * Lot…" at bounding box center [452, 302] width 824 height 492
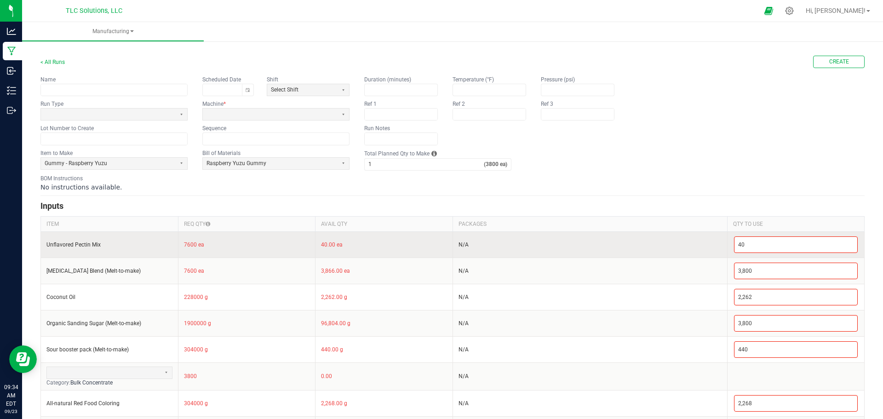
drag, startPoint x: 219, startPoint y: 238, endPoint x: 174, endPoint y: 244, distance: 45.1
click at [174, 244] on tr "Unflavored Pectin Mix 7600 ea 40.00 ea N/A 40" at bounding box center [453, 244] width 824 height 26
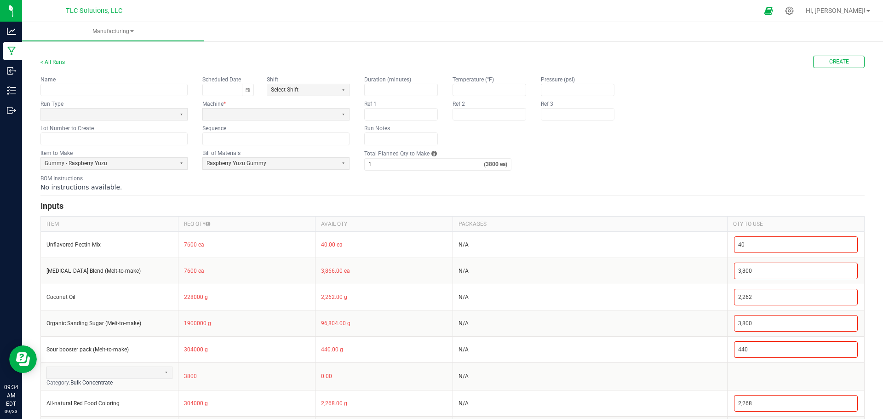
click at [193, 189] on div "No instructions available." at bounding box center [452, 187] width 824 height 9
click at [796, 11] on div at bounding box center [789, 11] width 13 height 10
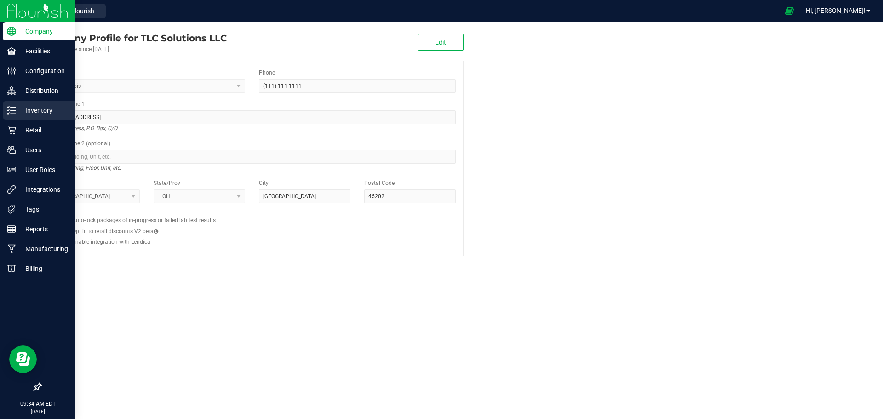
click at [19, 109] on p "Inventory" at bounding box center [43, 110] width 55 height 11
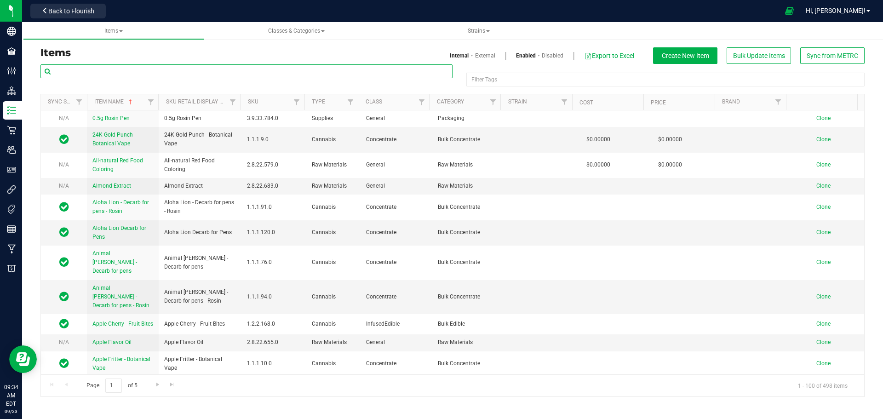
click at [146, 71] on input "text" at bounding box center [246, 71] width 412 height 14
type input "gummy"
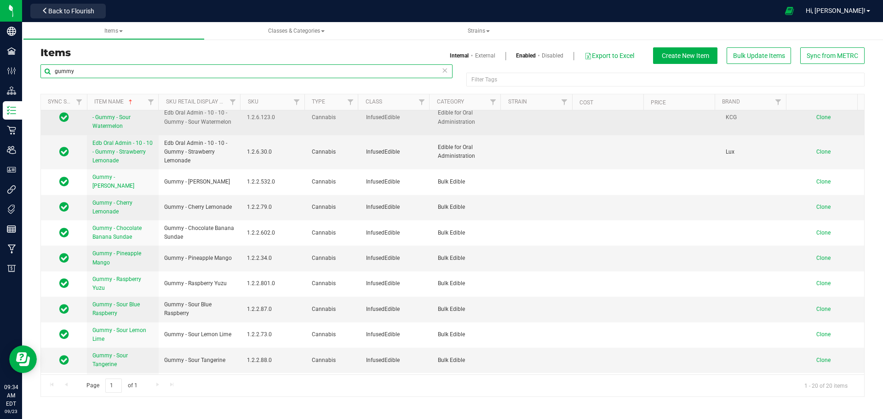
scroll to position [307, 0]
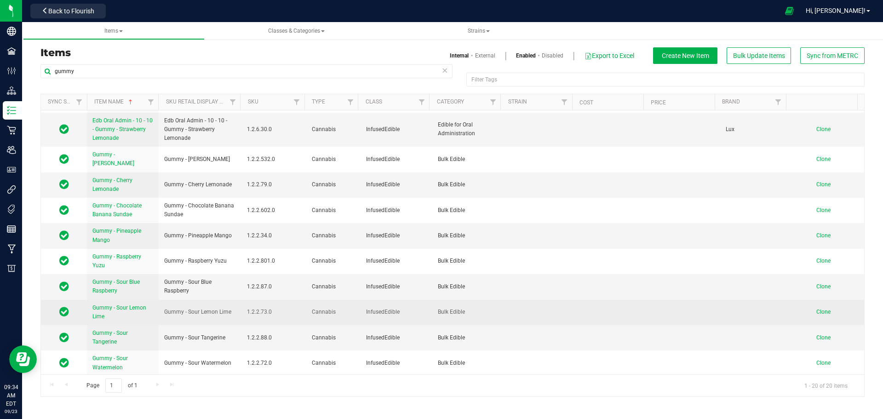
click at [113, 308] on span "Gummy - Sour Lemon Lime" at bounding box center [119, 311] width 54 height 15
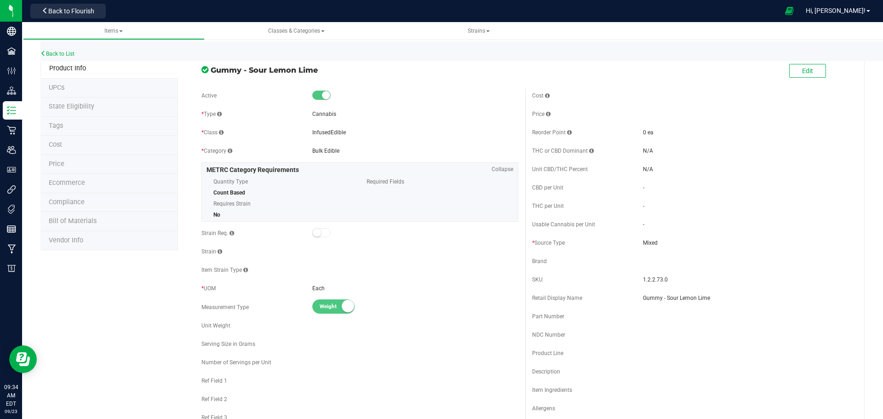
click at [68, 217] on span "Bill of Materials" at bounding box center [73, 221] width 48 height 8
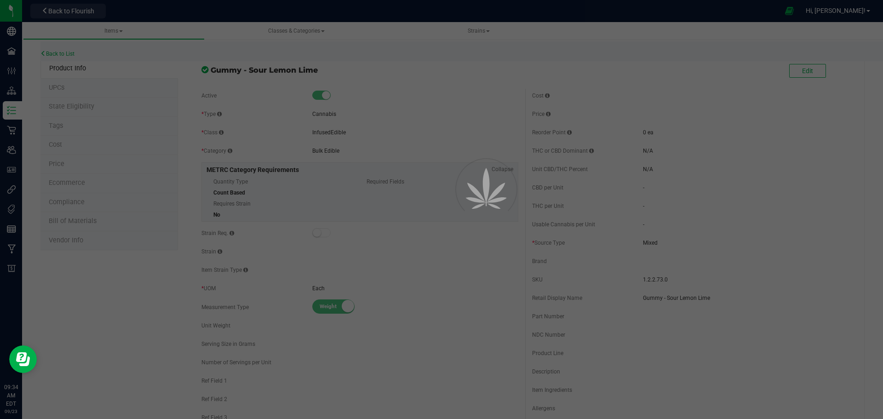
select select "23"
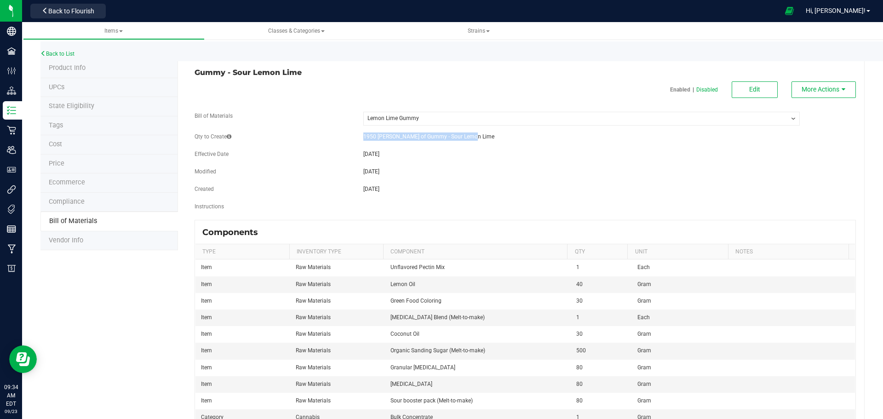
drag, startPoint x: 348, startPoint y: 135, endPoint x: 482, endPoint y: 137, distance: 134.3
click at [482, 137] on div "Qty to Create 1950 [PERSON_NAME] of Gummy - Sour Lemon Lime" at bounding box center [525, 137] width 675 height 11
click at [480, 152] on div "[DATE]" at bounding box center [581, 154] width 450 height 8
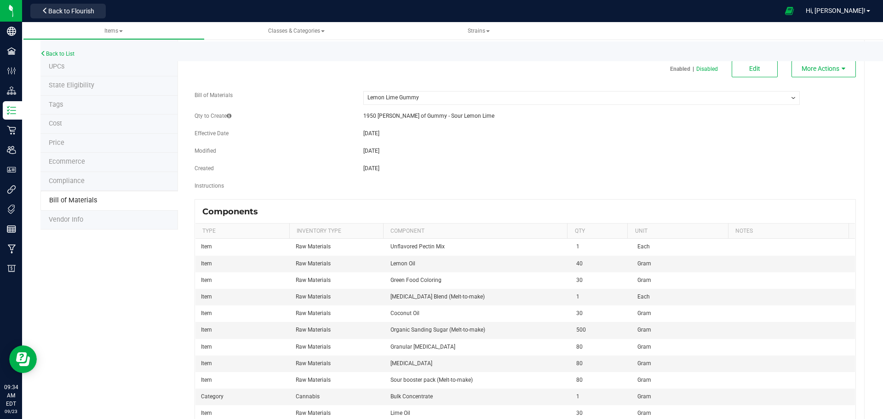
scroll to position [52, 0]
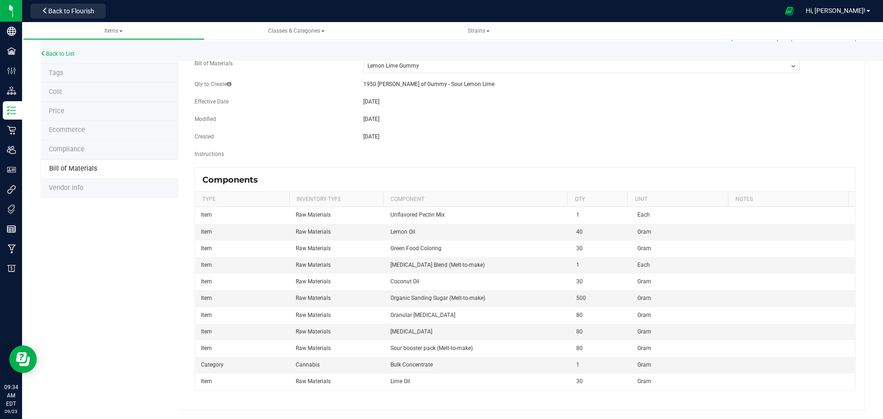
drag, startPoint x: 266, startPoint y: 179, endPoint x: 198, endPoint y: 182, distance: 68.1
click at [198, 182] on div "Components" at bounding box center [525, 179] width 660 height 23
click at [246, 143] on div "Created" at bounding box center [272, 137] width 169 height 11
drag, startPoint x: 257, startPoint y: 177, endPoint x: 198, endPoint y: 180, distance: 59.0
click at [198, 180] on div "Components" at bounding box center [525, 179] width 660 height 23
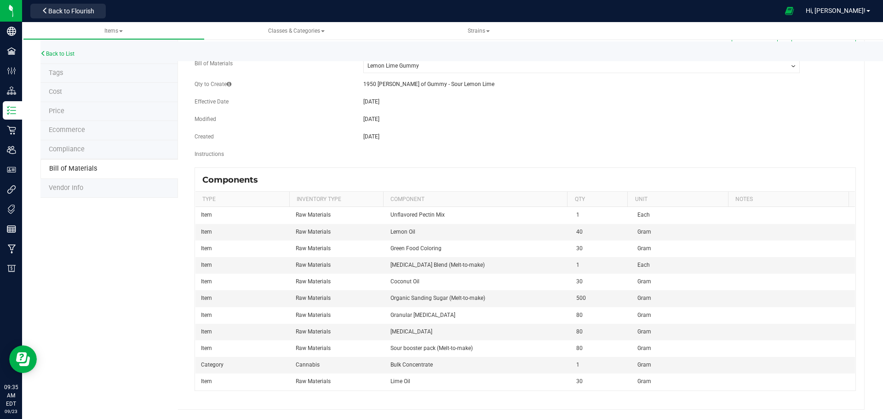
click at [243, 143] on div "Created" at bounding box center [272, 137] width 169 height 11
drag, startPoint x: 237, startPoint y: 175, endPoint x: 192, endPoint y: 60, distance: 123.7
click at [192, 60] on div "Back to List Product Info UPCs State Eligibility Tags Cost Price Ecommerce Comp…" at bounding box center [452, 196] width 861 height 445
click at [298, 149] on fieldset "Bill of Materials -- Select -- Lemon Lime Gummy Qty to Create 1950 [PERSON_NAME…" at bounding box center [525, 113] width 661 height 108
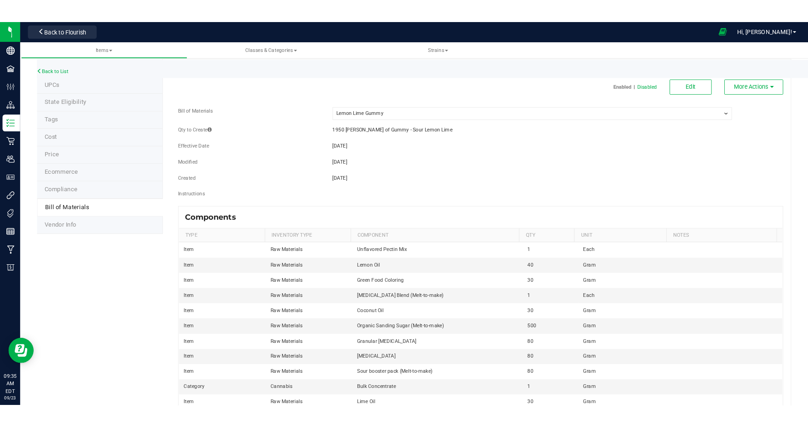
scroll to position [0, 0]
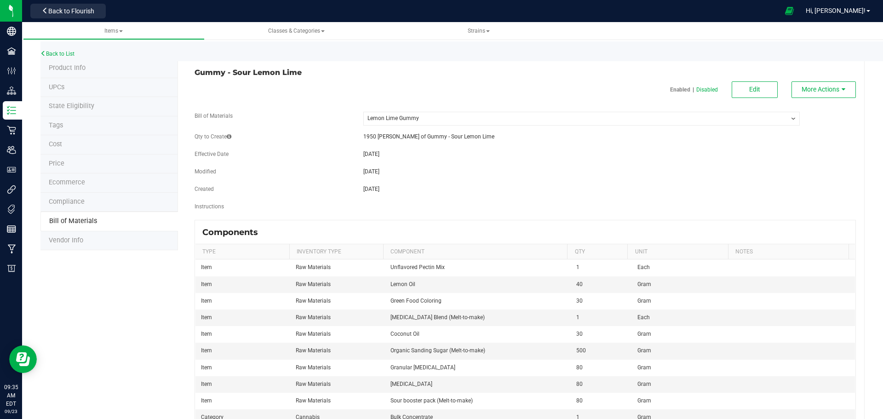
drag, startPoint x: 273, startPoint y: 237, endPoint x: 192, endPoint y: 71, distance: 184.5
click at [195, 72] on div "Gummy - Sour Lemon Lime Enabled | Disabled Edit More Actions Bill of Materials …" at bounding box center [521, 260] width 687 height 403
click at [192, 71] on div "Gummy - Sour Lemon Lime" at bounding box center [357, 73] width 338 height 8
click at [191, 70] on div "Gummy - Sour Lemon Lime" at bounding box center [357, 73] width 338 height 8
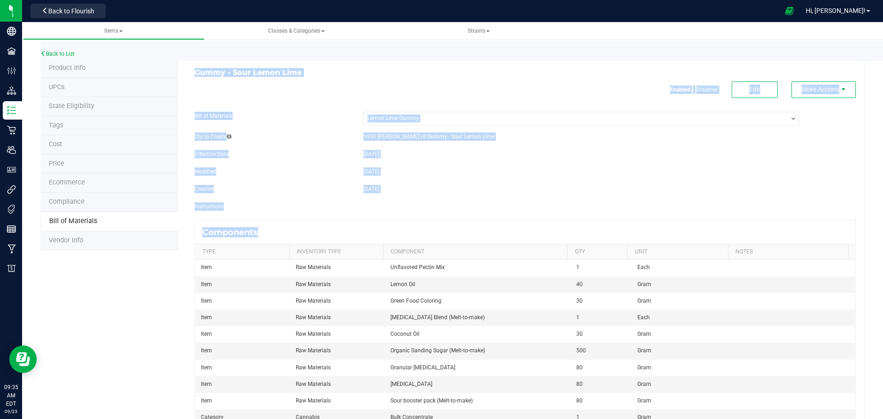
drag, startPoint x: 191, startPoint y: 70, endPoint x: 281, endPoint y: 233, distance: 185.9
click at [281, 233] on div "Gummy - Sour Lemon Lime Enabled | Disabled Edit More Actions Bill of Materials …" at bounding box center [521, 260] width 687 height 403
click at [272, 235] on div "Components" at bounding box center [525, 232] width 660 height 23
drag, startPoint x: 266, startPoint y: 231, endPoint x: 187, endPoint y: 67, distance: 182.5
click at [187, 67] on div "Gummy - Sour Lemon Lime Enabled | Disabled Edit More Actions Bill of Materials …" at bounding box center [521, 260] width 687 height 403
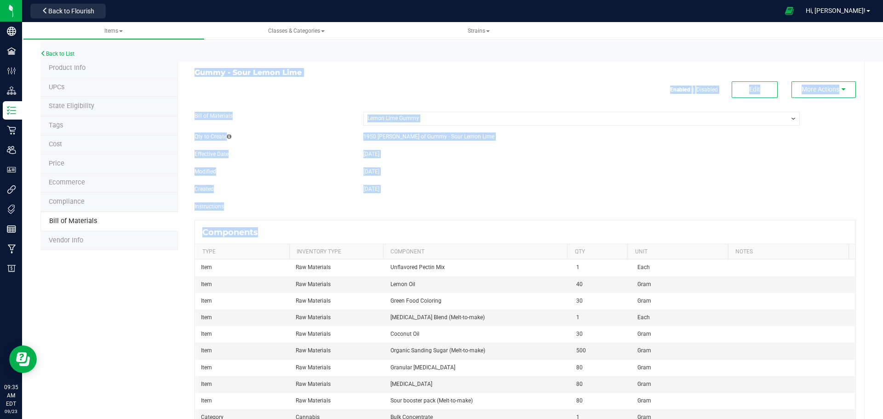
click at [190, 70] on div "Gummy - Sour Lemon Lime" at bounding box center [357, 73] width 338 height 8
drag, startPoint x: 189, startPoint y: 70, endPoint x: 266, endPoint y: 231, distance: 178.8
click at [266, 231] on div "Gummy - Sour Lemon Lime Enabled | Disabled Edit More Actions Bill of Materials …" at bounding box center [521, 260] width 687 height 403
click at [265, 233] on div "Components" at bounding box center [525, 232] width 660 height 23
drag, startPoint x: 268, startPoint y: 233, endPoint x: 195, endPoint y: 63, distance: 184.2
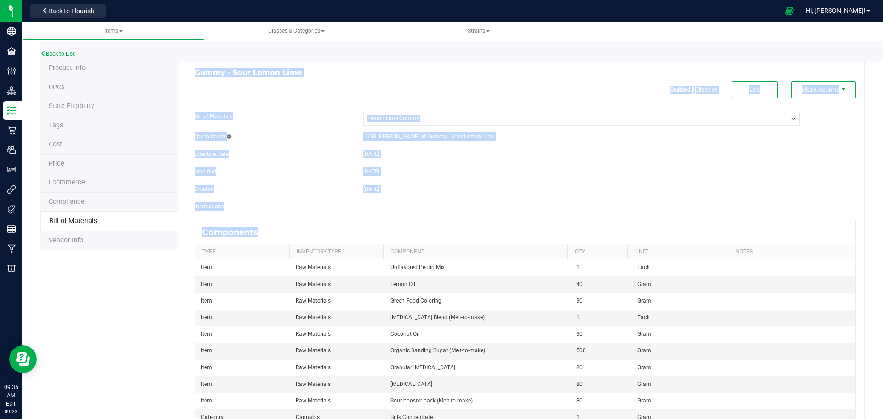
click at [195, 63] on div "Gummy - Sour Lemon Lime Enabled | Disabled Edit More Actions Bill of Materials …" at bounding box center [521, 260] width 687 height 403
click at [194, 68] on div "Gummy - Sour Lemon Lime Enabled | Disabled Edit More Actions Bill of Materials …" at bounding box center [521, 260] width 687 height 403
drag, startPoint x: 186, startPoint y: 72, endPoint x: 294, endPoint y: 195, distance: 164.3
click at [294, 195] on div "Gummy - Sour Lemon Lime Enabled | Disabled Edit More Actions Bill of Materials …" at bounding box center [521, 260] width 687 height 403
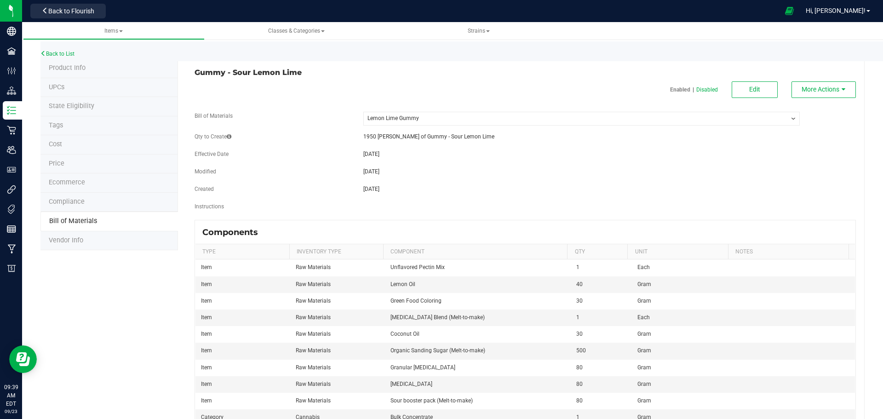
click at [310, 199] on fieldset "Bill of Materials -- Select -- Lemon Lime Gummy Qty to Create 1950 [PERSON_NAME…" at bounding box center [525, 166] width 661 height 108
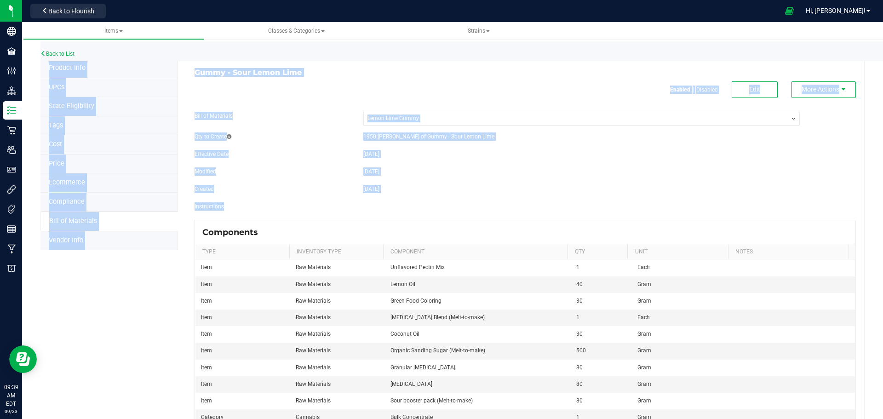
drag, startPoint x: 279, startPoint y: 205, endPoint x: 181, endPoint y: 60, distance: 174.9
click at [181, 60] on div "Back to List Product Info UPCs State Eligibility Tags Cost Price Ecommerce Comp…" at bounding box center [452, 249] width 861 height 445
click at [183, 69] on div "Gummy - Sour Lemon Lime Enabled | Disabled Edit More Actions Bill of Materials …" at bounding box center [521, 260] width 687 height 403
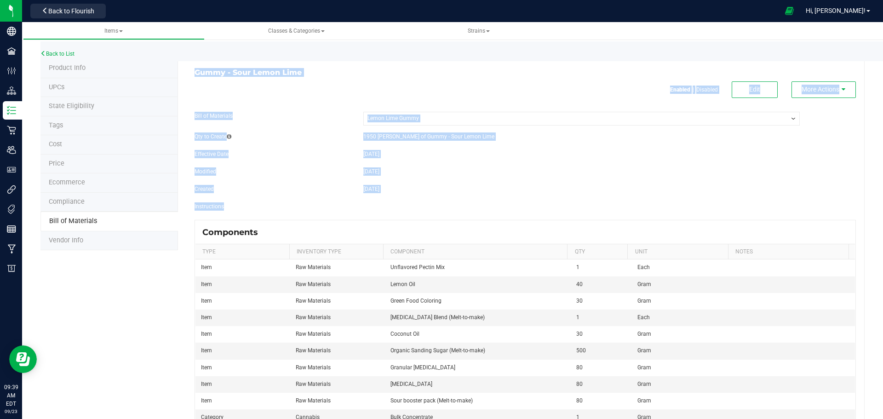
drag, startPoint x: 184, startPoint y: 69, endPoint x: 267, endPoint y: 209, distance: 162.6
click at [267, 209] on div "Gummy - Sour Lemon Lime Enabled | Disabled Edit More Actions Bill of Materials …" at bounding box center [521, 260] width 687 height 403
click at [267, 210] on div "Instructions" at bounding box center [272, 207] width 169 height 11
drag, startPoint x: 248, startPoint y: 213, endPoint x: 188, endPoint y: 68, distance: 157.8
click at [188, 68] on div "Gummy - Sour Lemon Lime Enabled | Disabled Edit More Actions Bill of Materials …" at bounding box center [521, 260] width 687 height 403
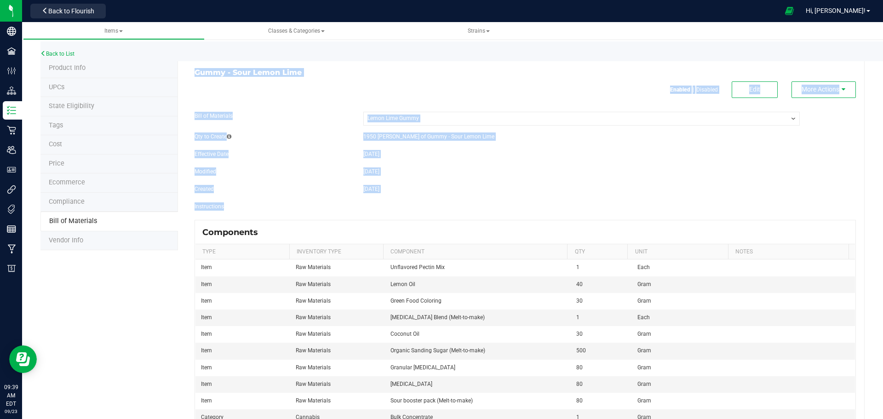
click at [188, 68] on div "Gummy - Sour Lemon Lime Enabled | Disabled Edit More Actions Bill of Materials …" at bounding box center [521, 260] width 687 height 403
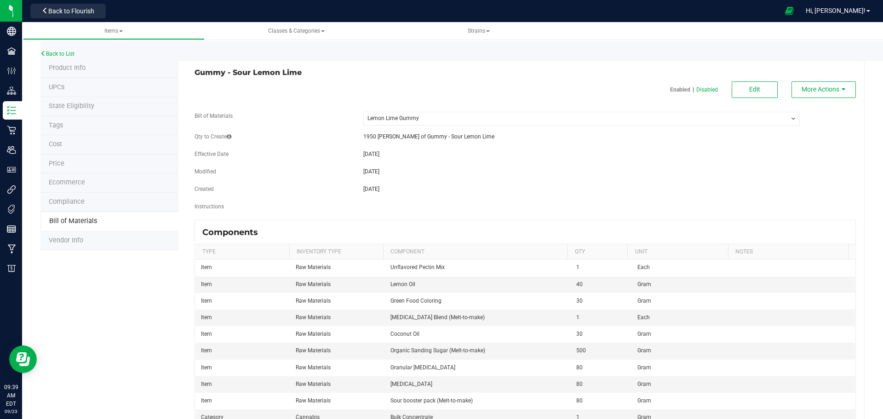
drag, startPoint x: 187, startPoint y: 64, endPoint x: 347, endPoint y: 222, distance: 224.4
click at [347, 222] on div "Gummy - Sour Lemon Lime Enabled | Disabled Edit More Actions Bill of Materials …" at bounding box center [521, 260] width 687 height 403
click at [341, 218] on fieldset "Bill of Materials -- Select -- Lemon Lime Gummy Qty to Create 1950 [PERSON_NAME…" at bounding box center [525, 166] width 661 height 108
click at [338, 209] on div "Instructions" at bounding box center [272, 207] width 169 height 11
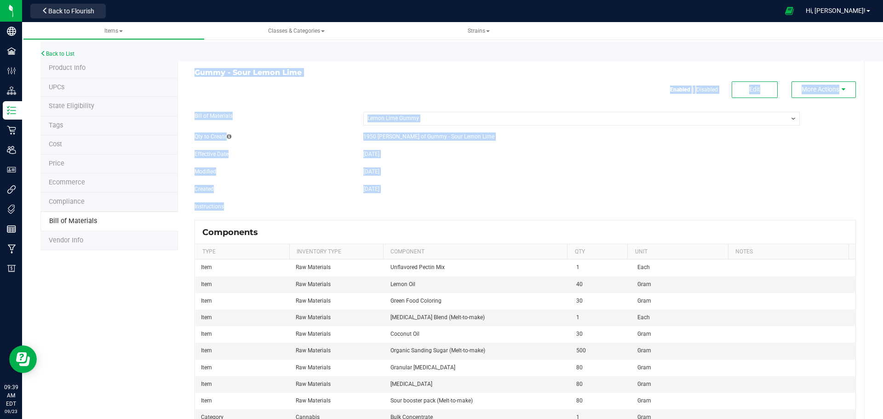
drag, startPoint x: 266, startPoint y: 212, endPoint x: 185, endPoint y: 68, distance: 165.6
click at [185, 68] on div "Gummy - Sour Lemon Lime Enabled | Disabled Edit More Actions Bill of Materials …" at bounding box center [521, 260] width 687 height 403
click at [187, 67] on div "Gummy - Sour Lemon Lime Enabled | Disabled Edit More Actions Bill of Materials …" at bounding box center [521, 260] width 687 height 403
drag, startPoint x: 187, startPoint y: 67, endPoint x: 364, endPoint y: 204, distance: 223.6
click at [364, 204] on div "Gummy - Sour Lemon Lime Enabled | Disabled Edit More Actions Bill of Materials …" at bounding box center [521, 260] width 687 height 403
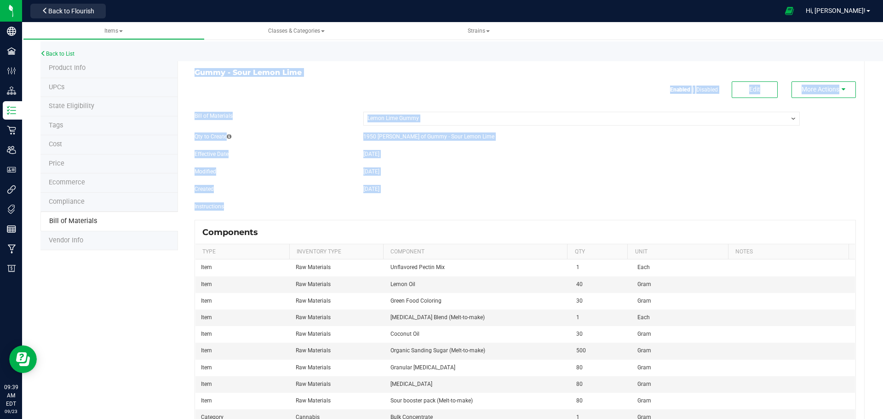
click at [363, 206] on div "Instructions" at bounding box center [525, 207] width 675 height 11
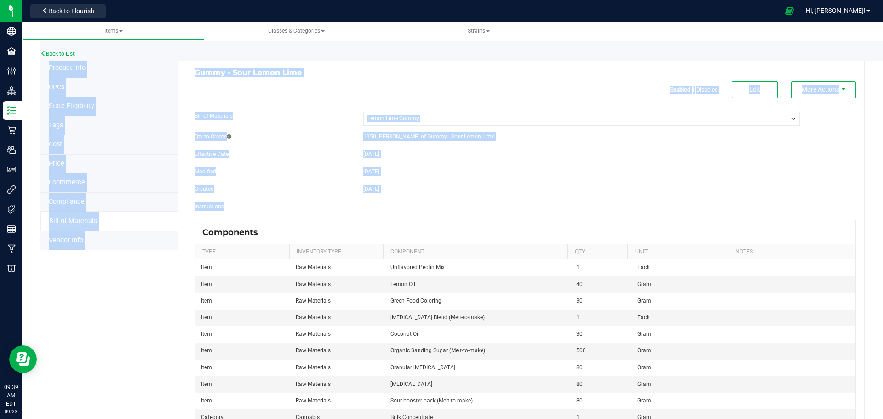
drag, startPoint x: 230, startPoint y: 210, endPoint x: 179, endPoint y: 58, distance: 160.0
click at [179, 58] on div "Back to List Product Info UPCs State Eligibility Tags Cost Price Ecommerce Comp…" at bounding box center [452, 249] width 861 height 445
click at [184, 71] on div "Gummy - Sour Lemon Lime Enabled | Disabled Edit More Actions Bill of Materials …" at bounding box center [521, 260] width 687 height 403
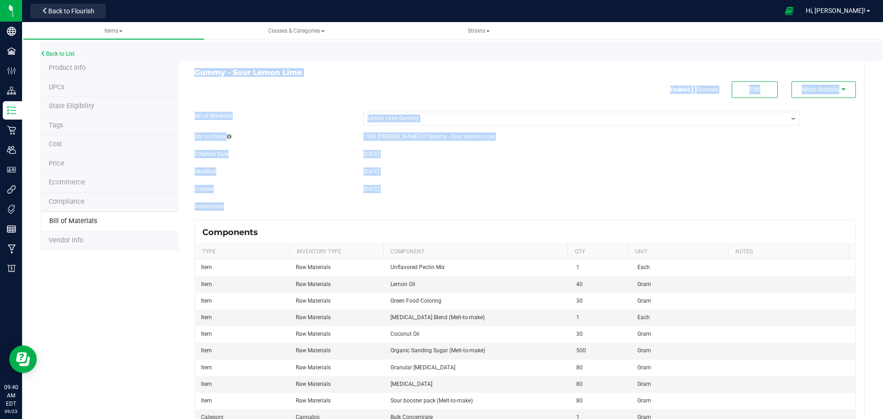
drag, startPoint x: 186, startPoint y: 65, endPoint x: 324, endPoint y: 214, distance: 203.1
click at [324, 214] on div "Gummy - Sour Lemon Lime Enabled | Disabled Edit More Actions Bill of Materials …" at bounding box center [521, 260] width 687 height 403
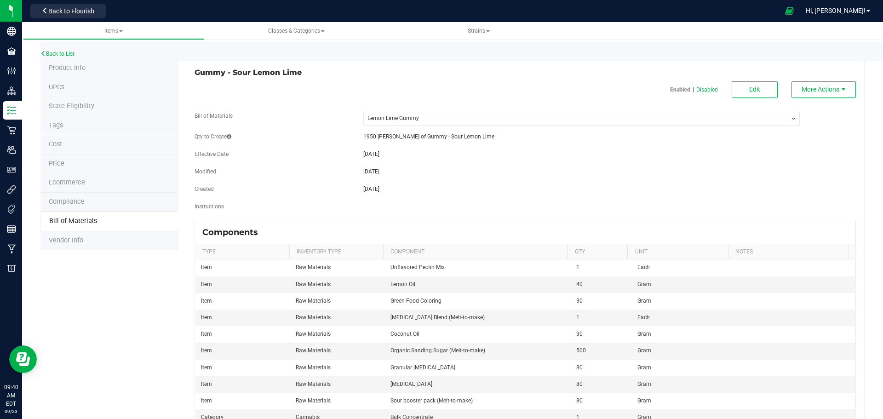
click at [324, 214] on fieldset "Bill of Materials -- Select -- Lemon Lime Gummy Qty to Create 1950 [PERSON_NAME…" at bounding box center [525, 166] width 661 height 108
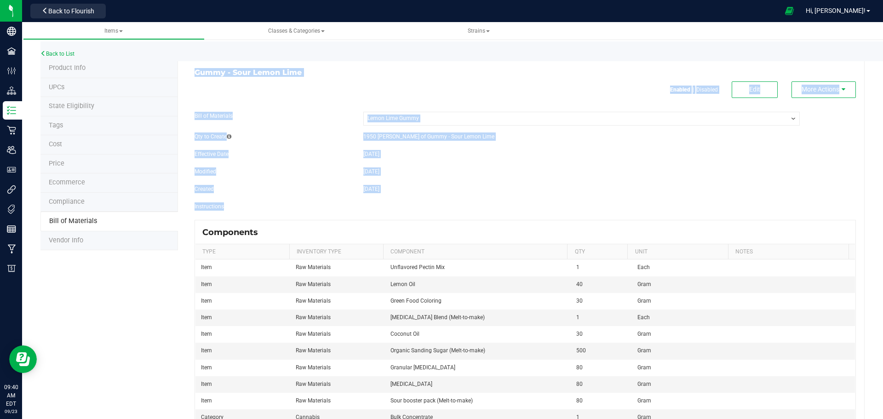
drag, startPoint x: 403, startPoint y: 215, endPoint x: 181, endPoint y: 69, distance: 266.2
click at [181, 69] on div "Gummy - Sour Lemon Lime Enabled | Disabled Edit More Actions Bill of Materials …" at bounding box center [521, 260] width 687 height 403
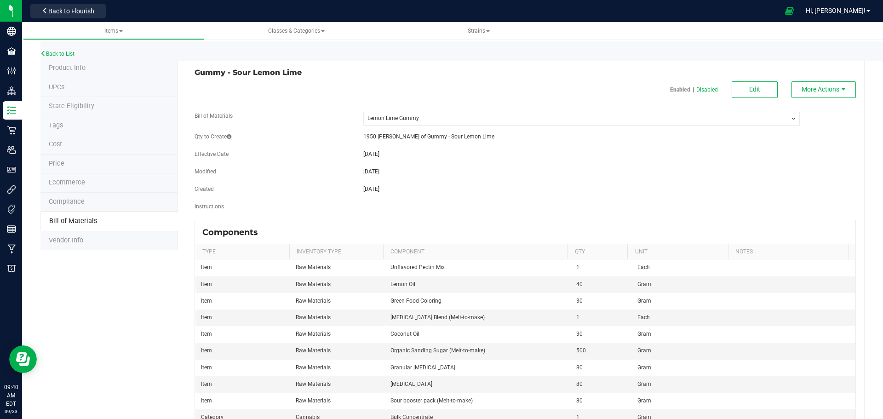
click at [185, 67] on div "Gummy - Sour Lemon Lime Enabled | Disabled Edit More Actions Bill of Materials …" at bounding box center [521, 260] width 687 height 403
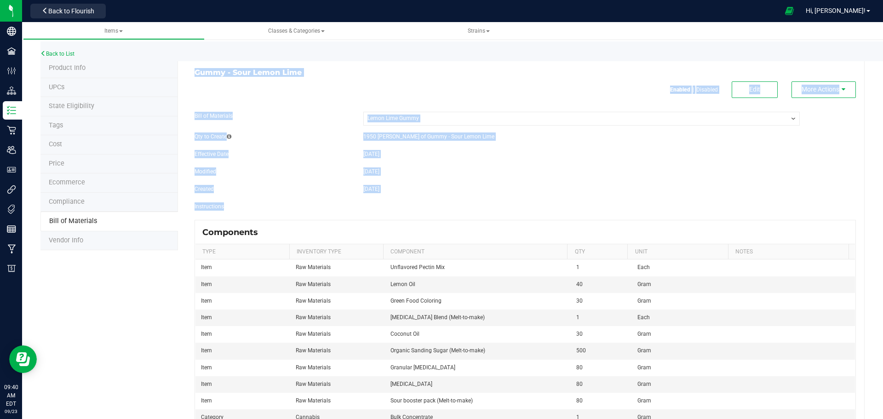
drag, startPoint x: 185, startPoint y: 63, endPoint x: 390, endPoint y: 211, distance: 253.4
click at [390, 211] on div "Gummy - Sour Lemon Lime Enabled | Disabled Edit More Actions Bill of Materials …" at bounding box center [521, 260] width 687 height 403
click at [391, 215] on fieldset "Bill of Materials -- Select -- Lemon Lime Gummy Qty to Create 1950 [PERSON_NAME…" at bounding box center [525, 166] width 661 height 108
drag, startPoint x: 402, startPoint y: 213, endPoint x: 185, endPoint y: 68, distance: 261.4
click at [185, 68] on div "Gummy - Sour Lemon Lime Enabled | Disabled Edit More Actions Bill of Materials …" at bounding box center [521, 260] width 687 height 403
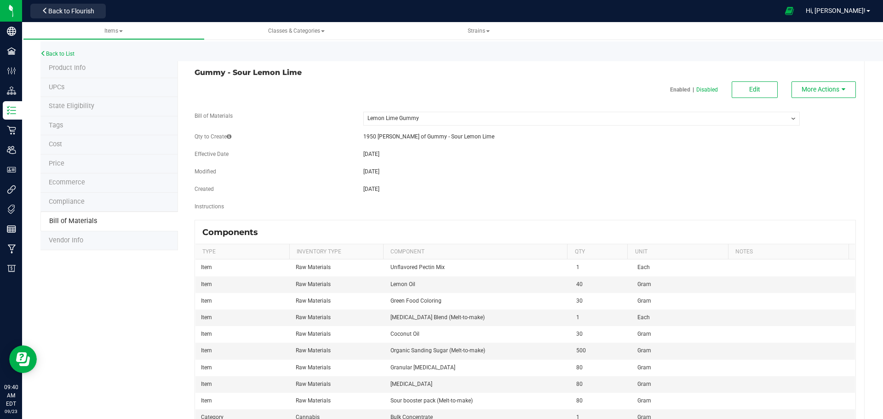
click at [184, 66] on div "Gummy - Sour Lemon Lime Enabled | Disabled Edit More Actions Bill of Materials …" at bounding box center [521, 260] width 687 height 403
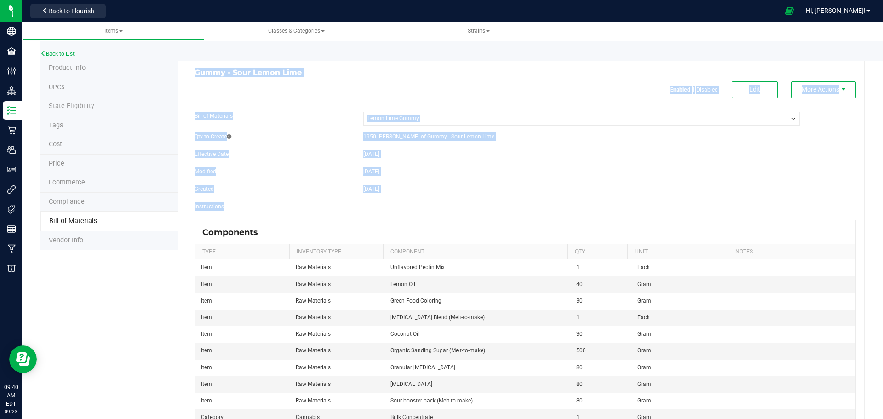
drag, startPoint x: 185, startPoint y: 61, endPoint x: 396, endPoint y: 210, distance: 258.8
click at [396, 210] on div "Gummy - Sour Lemon Lime Enabled | Disabled Edit More Actions Bill of Materials …" at bounding box center [521, 260] width 687 height 403
click at [396, 210] on div "Instructions" at bounding box center [525, 207] width 675 height 11
drag, startPoint x: 306, startPoint y: 216, endPoint x: 180, endPoint y: 65, distance: 196.6
click at [180, 65] on div "Gummy - Sour Lemon Lime Enabled | Disabled Edit More Actions Bill of Materials …" at bounding box center [521, 260] width 687 height 403
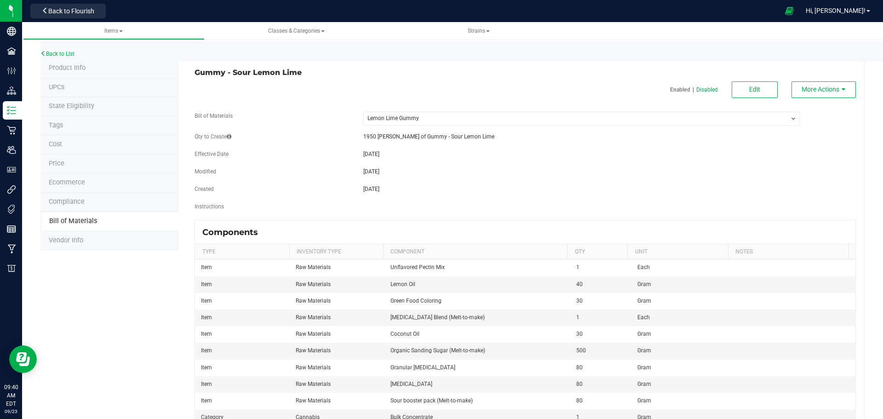
click at [180, 63] on div "Gummy - Sour Lemon Lime Enabled | Disabled Edit More Actions Bill of Materials …" at bounding box center [521, 260] width 687 height 403
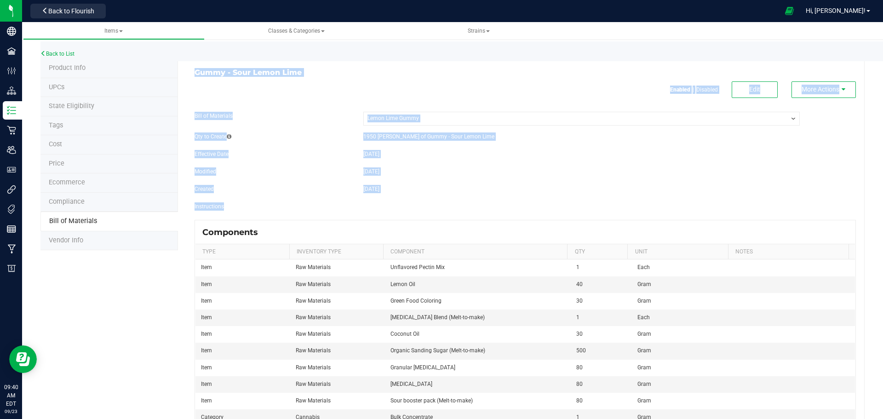
drag, startPoint x: 183, startPoint y: 63, endPoint x: 327, endPoint y: 218, distance: 211.5
click at [327, 218] on div "Gummy - Sour Lemon Lime Enabled | Disabled Edit More Actions Bill of Materials …" at bounding box center [521, 260] width 687 height 403
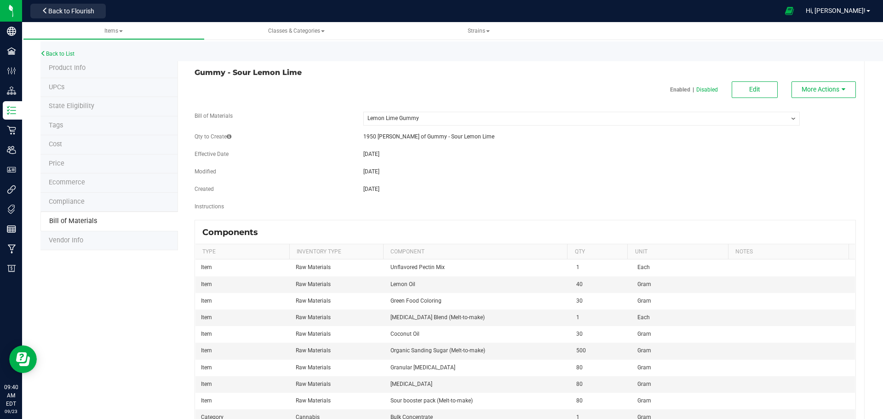
click at [328, 218] on fieldset "Bill of Materials -- Select -- Lemon Lime Gummy Qty to Create 1950 [PERSON_NAME…" at bounding box center [525, 166] width 661 height 108
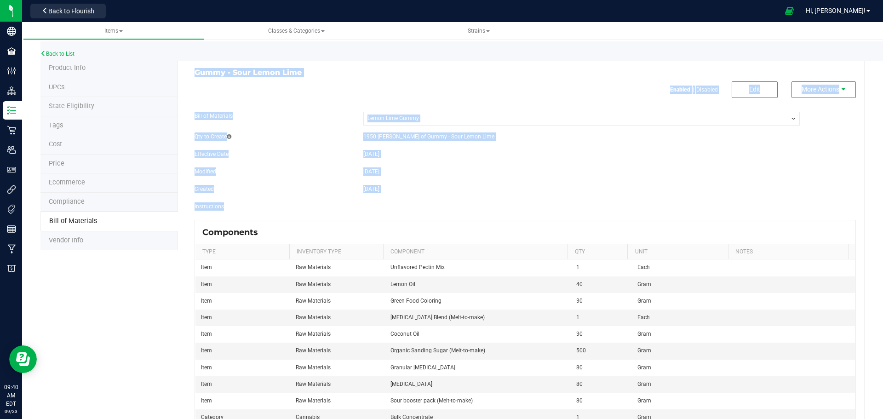
drag, startPoint x: 330, startPoint y: 214, endPoint x: 183, endPoint y: 66, distance: 209.1
click at [183, 66] on div "Gummy - Sour Lemon Lime Enabled | Disabled Edit More Actions Bill of Materials …" at bounding box center [521, 260] width 687 height 403
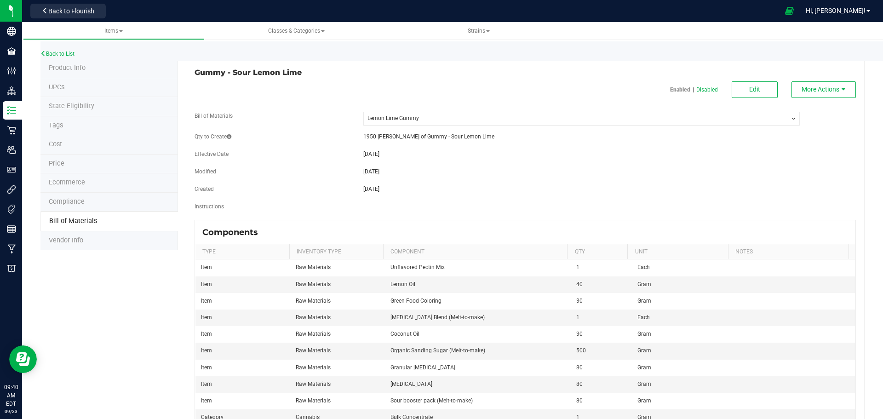
click at [183, 65] on div "Gummy - Sour Lemon Lime Enabled | Disabled Edit More Actions Bill of Materials …" at bounding box center [521, 260] width 687 height 403
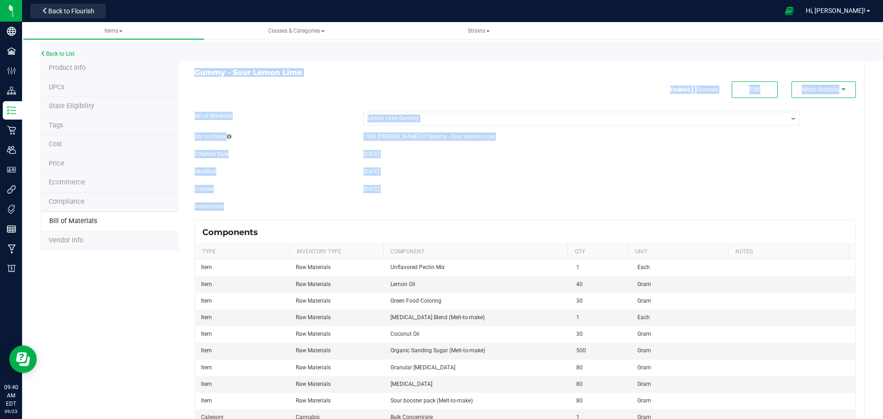
drag, startPoint x: 187, startPoint y: 63, endPoint x: 384, endPoint y: 212, distance: 247.9
click at [384, 212] on div "Gummy - Sour Lemon Lime Enabled | Disabled Edit More Actions Bill of Materials …" at bounding box center [521, 260] width 687 height 403
click at [290, 159] on div "Effective Date" at bounding box center [272, 155] width 169 height 11
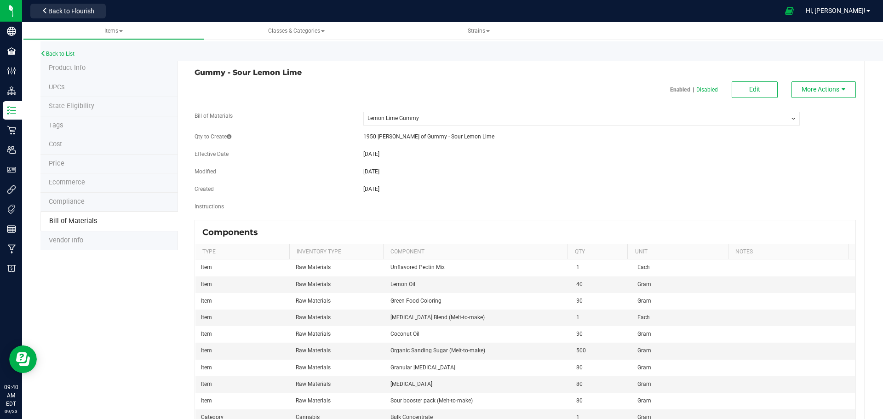
drag, startPoint x: 270, startPoint y: 47, endPoint x: 206, endPoint y: 39, distance: 64.9
click at [270, 47] on div "Back to List" at bounding box center [481, 51] width 883 height 20
click at [68, 4] on button "Back to Flourish" at bounding box center [67, 11] width 75 height 15
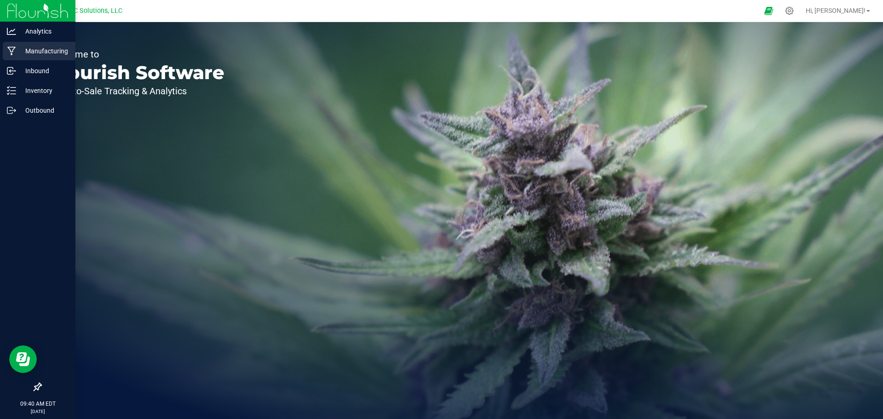
click at [36, 46] on p "Manufacturing" at bounding box center [43, 51] width 55 height 11
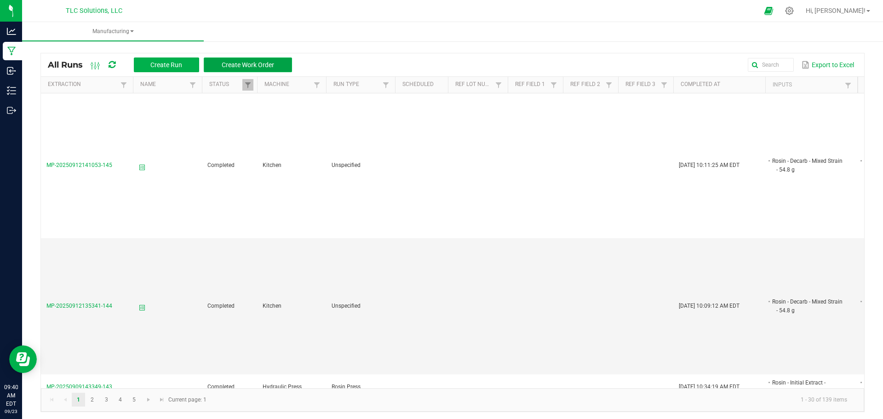
click at [256, 65] on span "Create Work Order" at bounding box center [248, 64] width 52 height 7
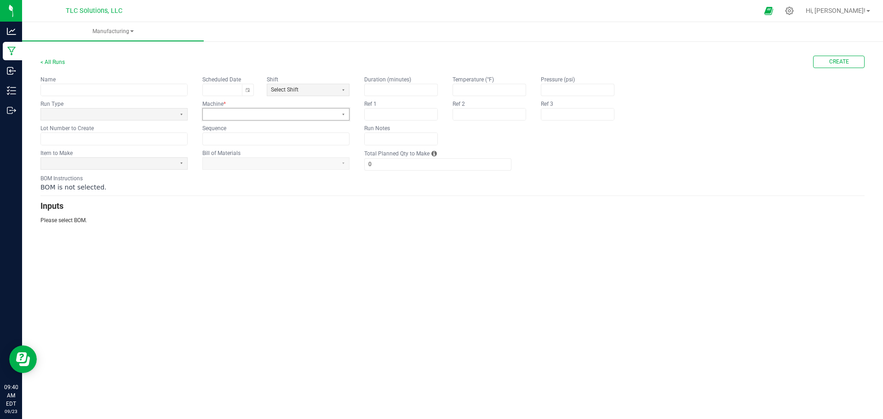
click at [249, 119] on span at bounding box center [270, 114] width 135 height 11
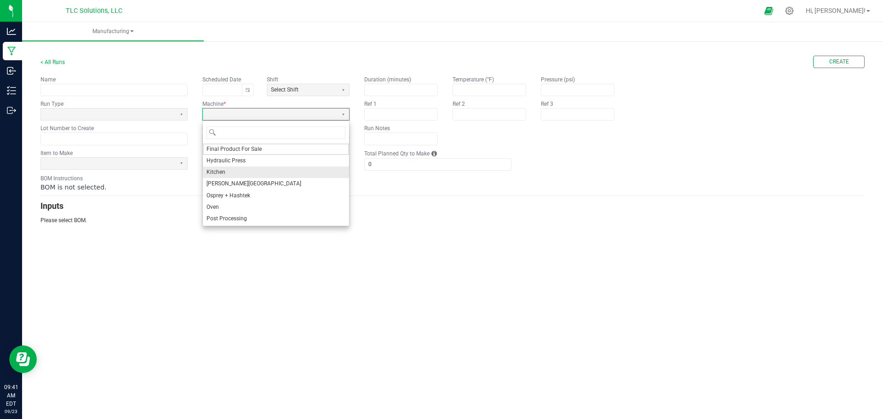
click at [233, 174] on li "Kitchen" at bounding box center [276, 171] width 146 height 11
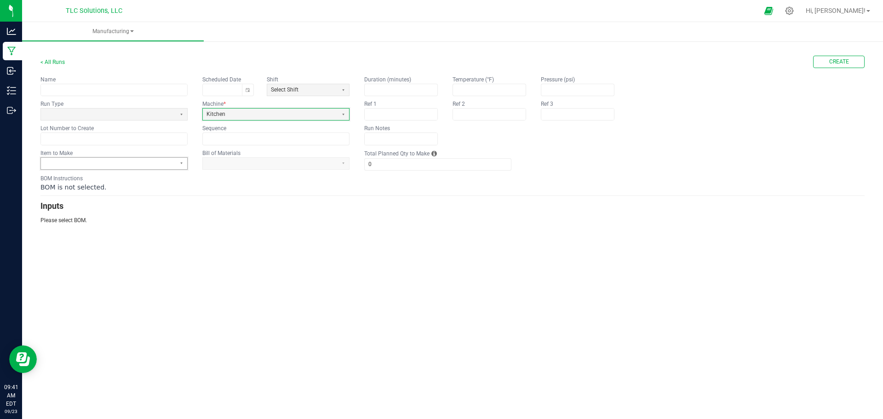
click at [109, 161] on span at bounding box center [108, 164] width 127 height 8
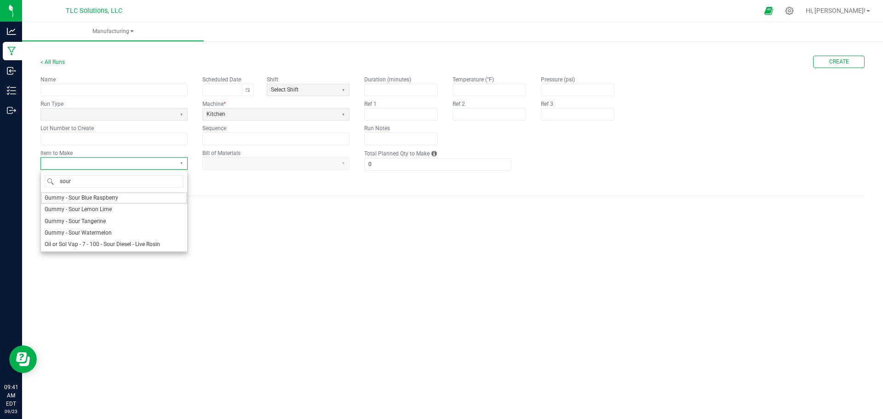
type input "sour l"
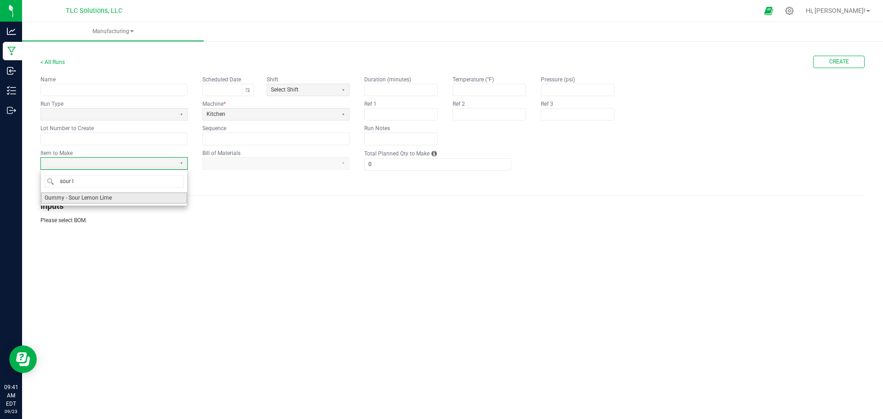
click at [110, 197] on span "Gummy - Sour Lemon Lime" at bounding box center [78, 198] width 67 height 8
click at [221, 172] on form "< All Runs Create Name Scheduled Date Shift Select Shift Run Type Machine * Kit…" at bounding box center [452, 140] width 824 height 169
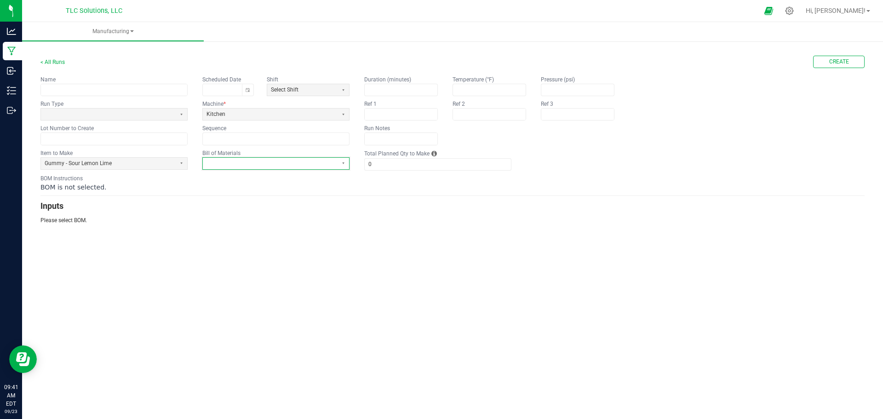
click at [226, 165] on span at bounding box center [270, 164] width 127 height 8
click at [248, 201] on span "Lemon Lime Gummy" at bounding box center [233, 198] width 52 height 8
type input "1"
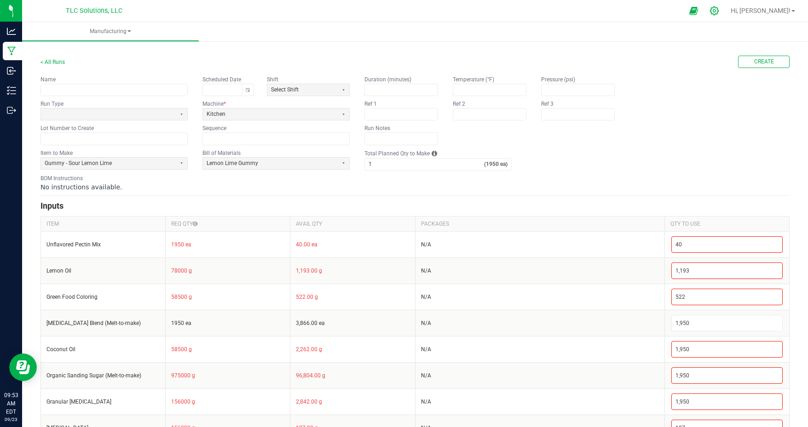
click at [719, 11] on icon at bounding box center [714, 11] width 10 height 10
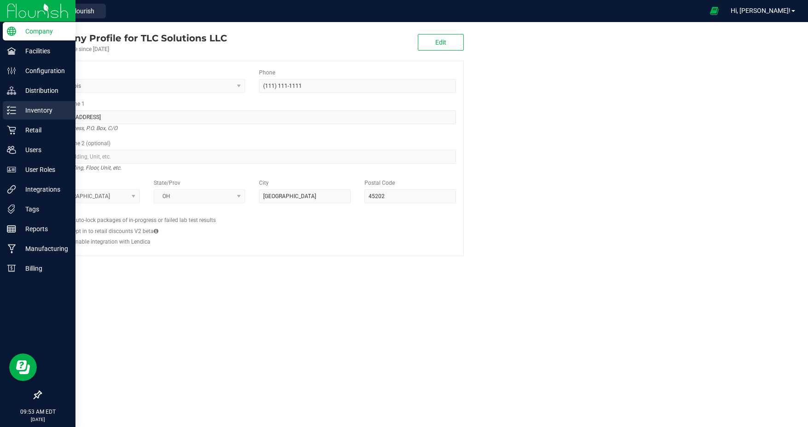
click at [35, 111] on p "Inventory" at bounding box center [43, 110] width 55 height 11
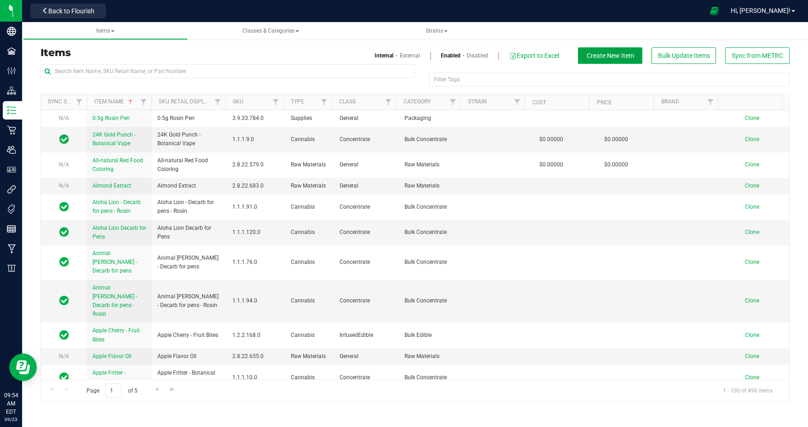
click at [619, 52] on span "Create New Item" at bounding box center [609, 55] width 47 height 7
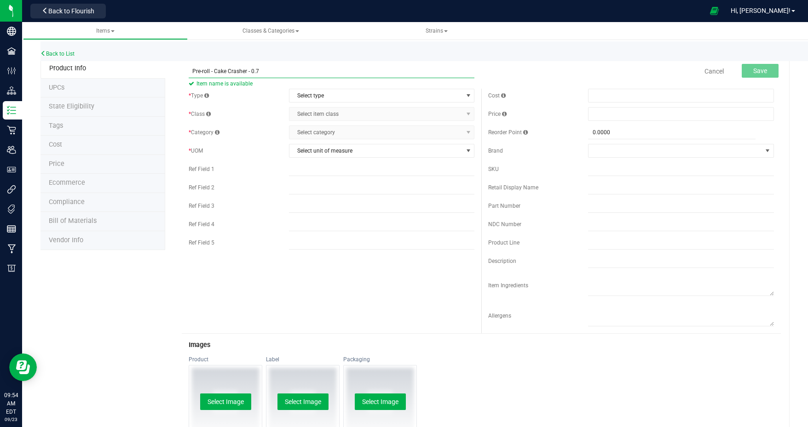
click at [275, 73] on input "Pre-roll - Cake Crasher - 0.7" at bounding box center [332, 71] width 286 height 14
type input "Pre-roll - Cake Crasher - 0.7g"
click at [352, 102] on div "* Type Select type Select type Cannabis Non-Inventory Raw Materials Supplies" at bounding box center [332, 96] width 286 height 14
click at [357, 86] on span "Item name is available" at bounding box center [332, 83] width 286 height 11
click at [351, 98] on span "Select type" at bounding box center [375, 95] width 173 height 13
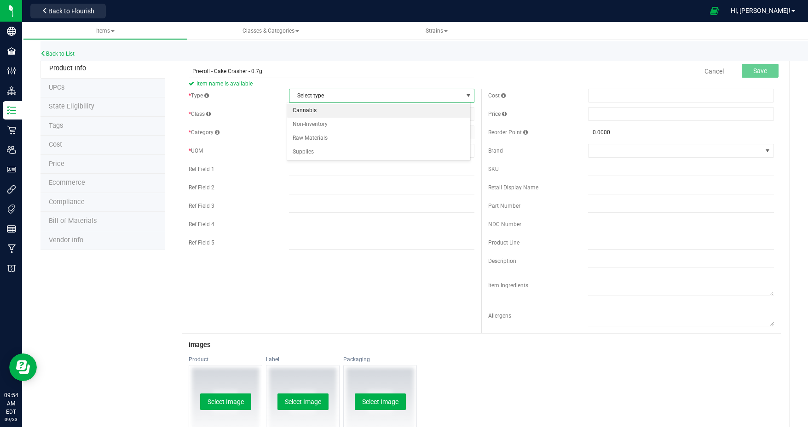
click at [316, 110] on li "Cannabis" at bounding box center [378, 111] width 183 height 14
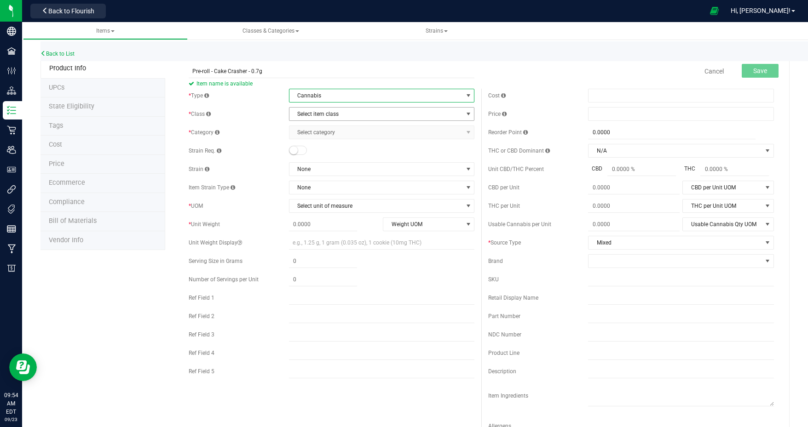
click at [327, 115] on span "Select item class" at bounding box center [375, 114] width 173 height 13
